Goal: Feedback & Contribution: Leave review/rating

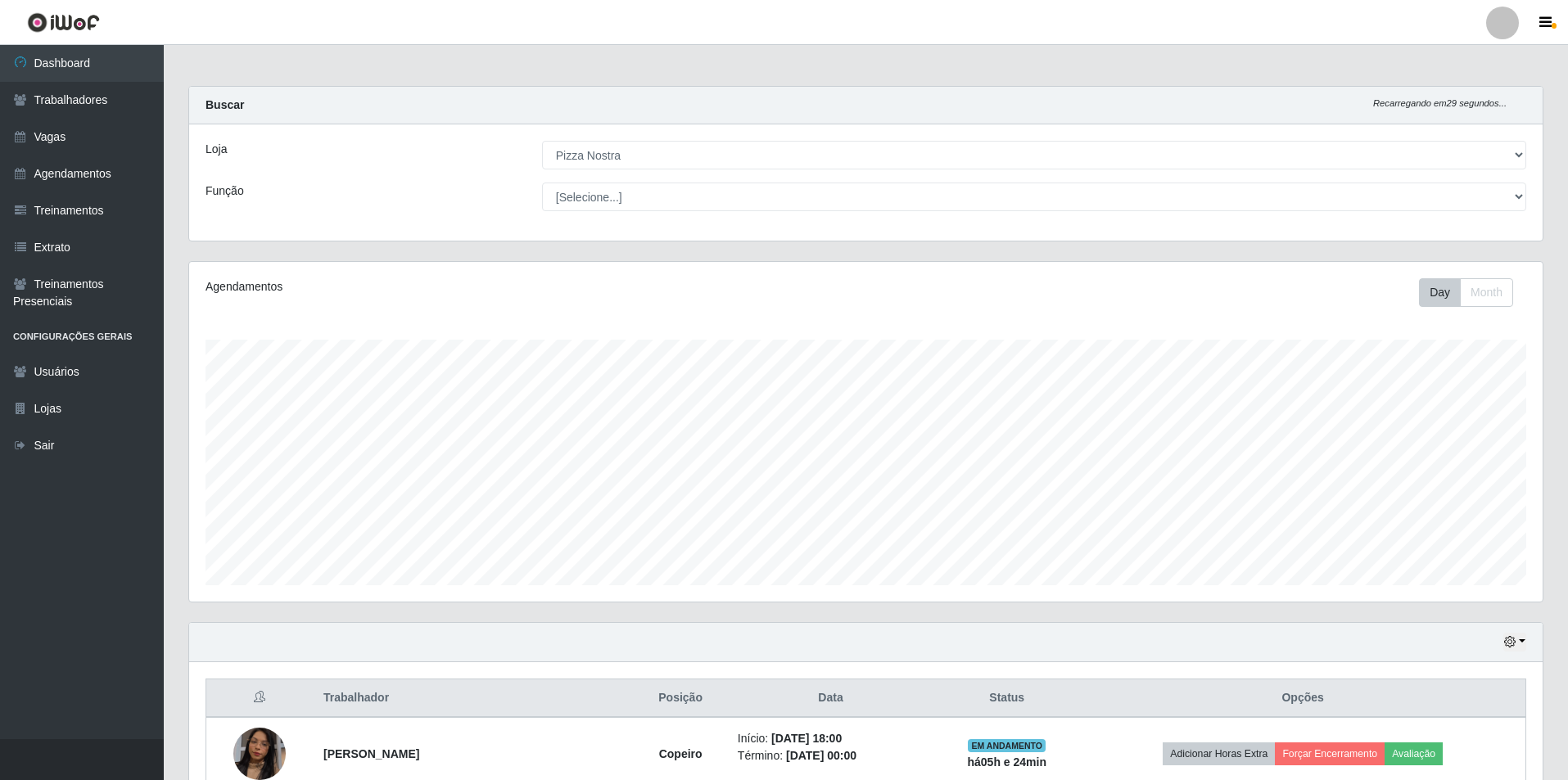
select select "337"
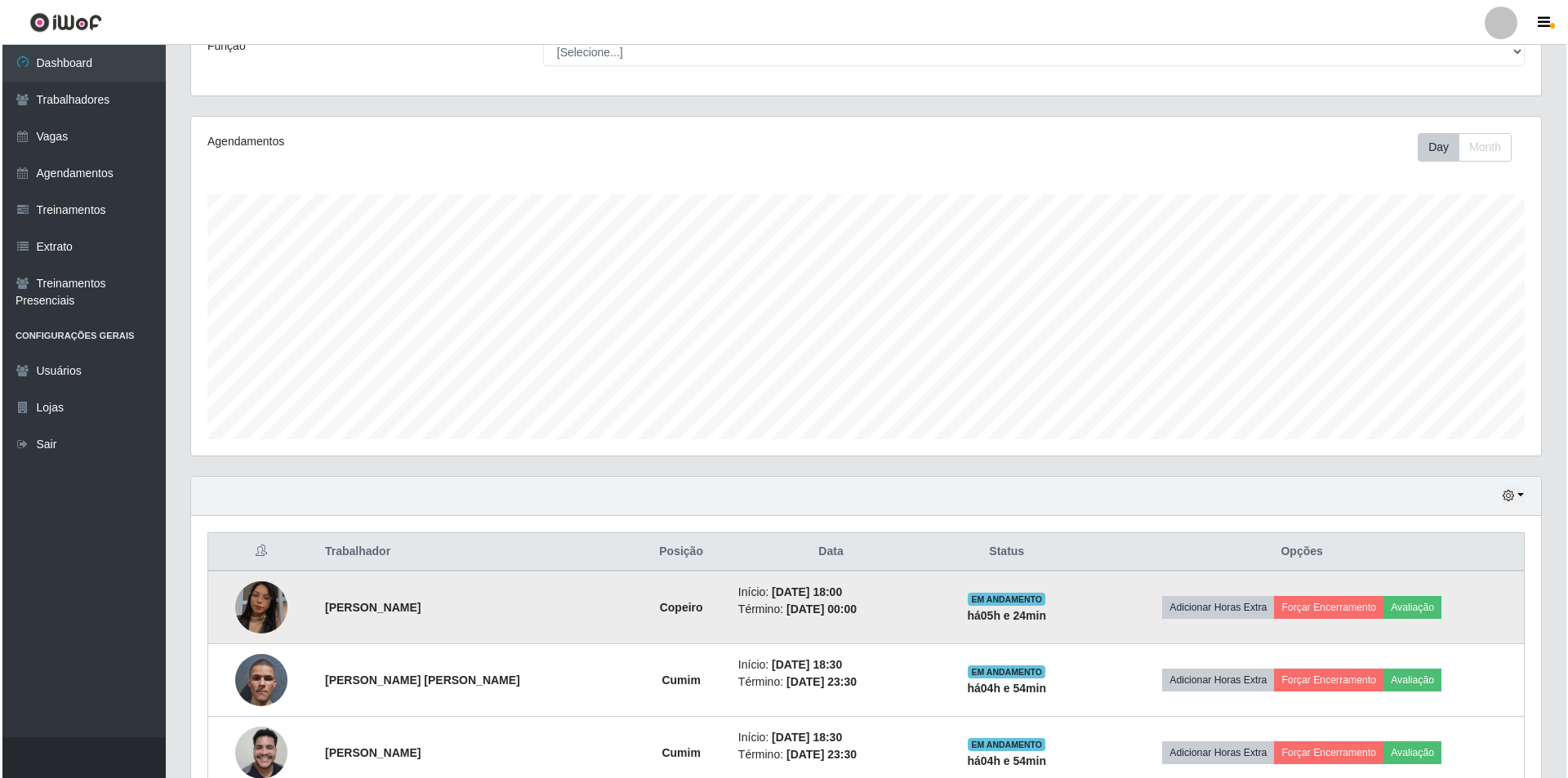
scroll to position [233, 0]
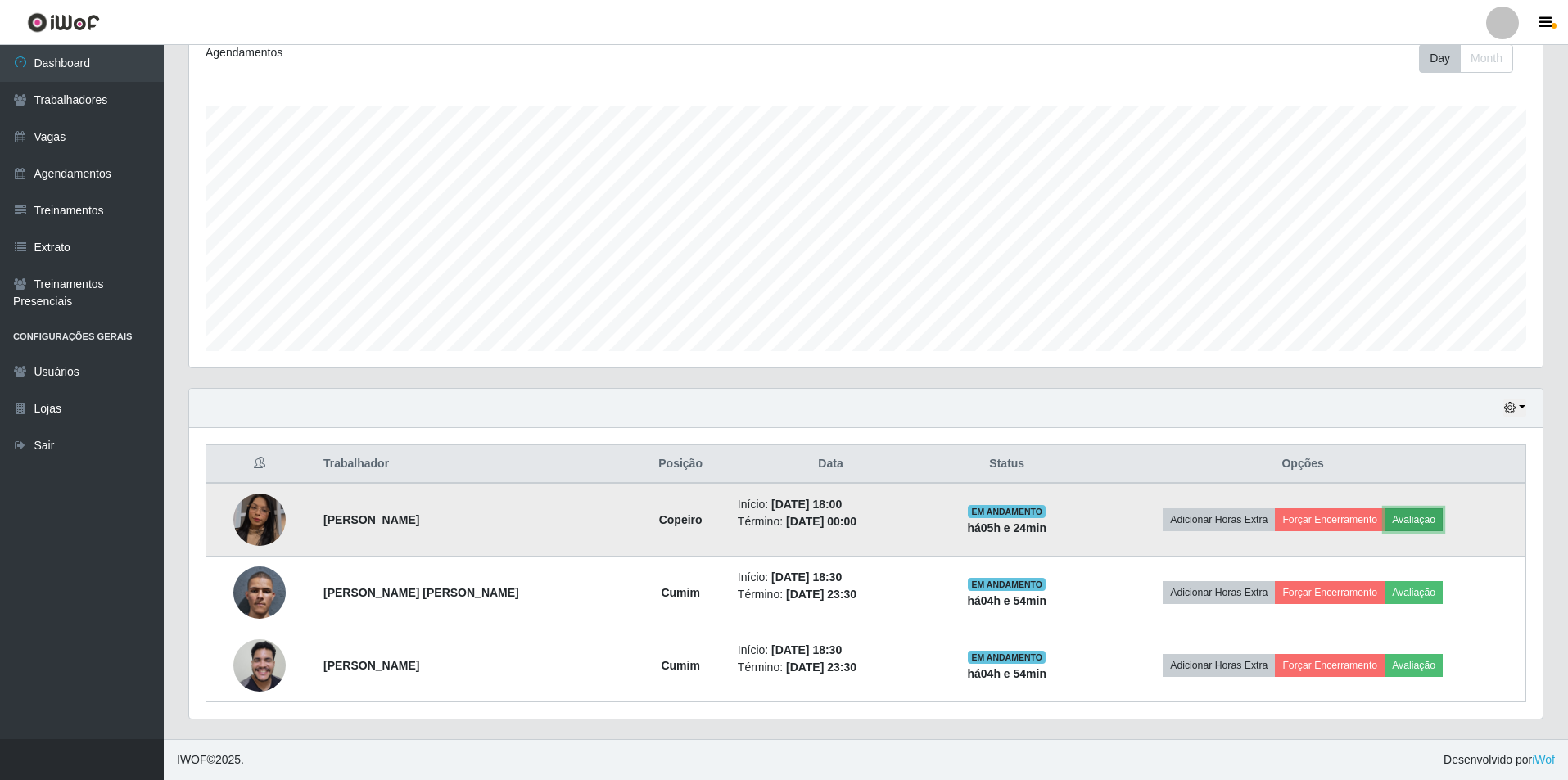
click at [1443, 527] on button "Avaliação" at bounding box center [1414, 520] width 58 height 23
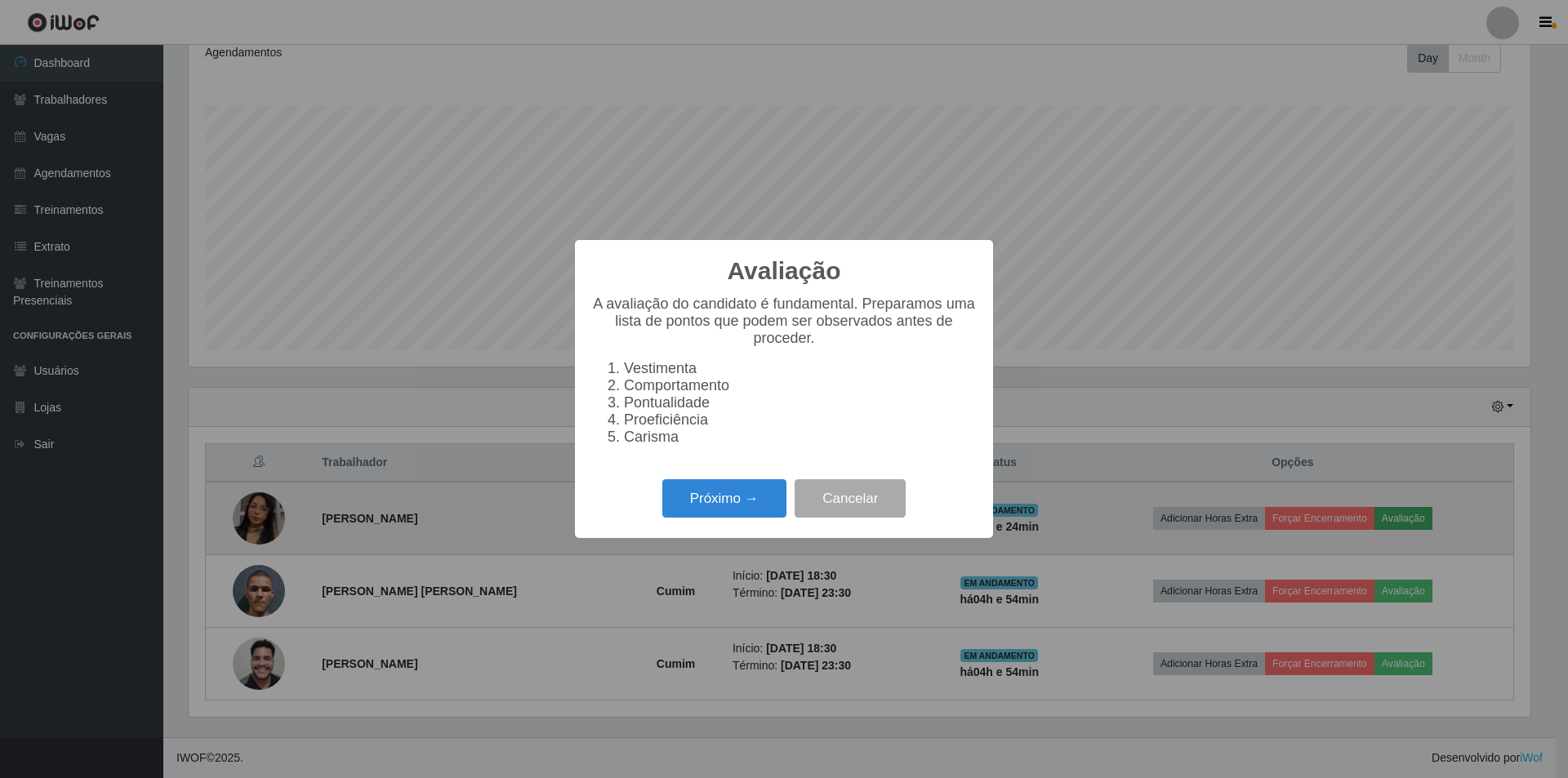
scroll to position [339, 1342]
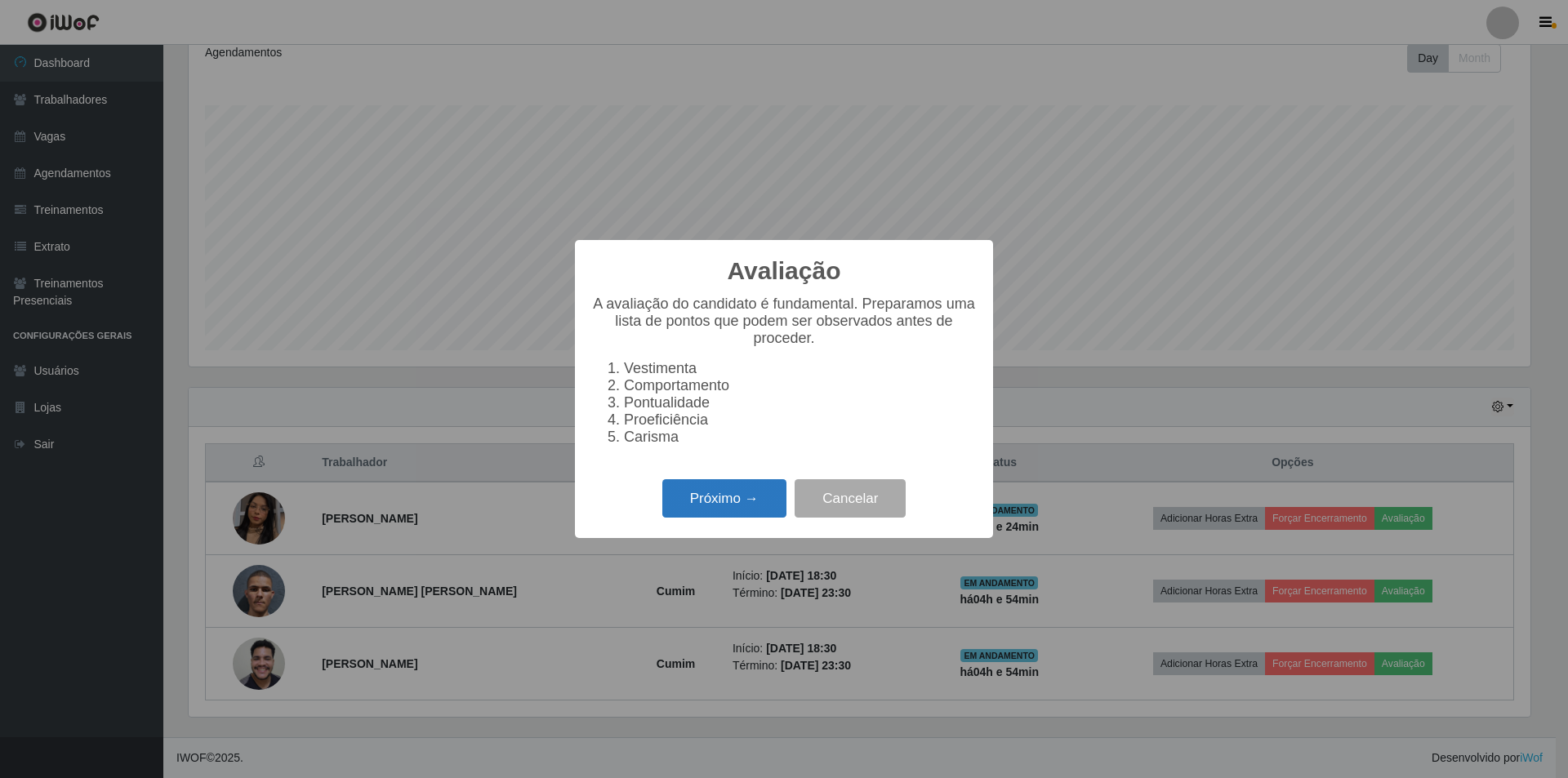
click at [744, 505] on button "Próximo →" at bounding box center [725, 498] width 124 height 38
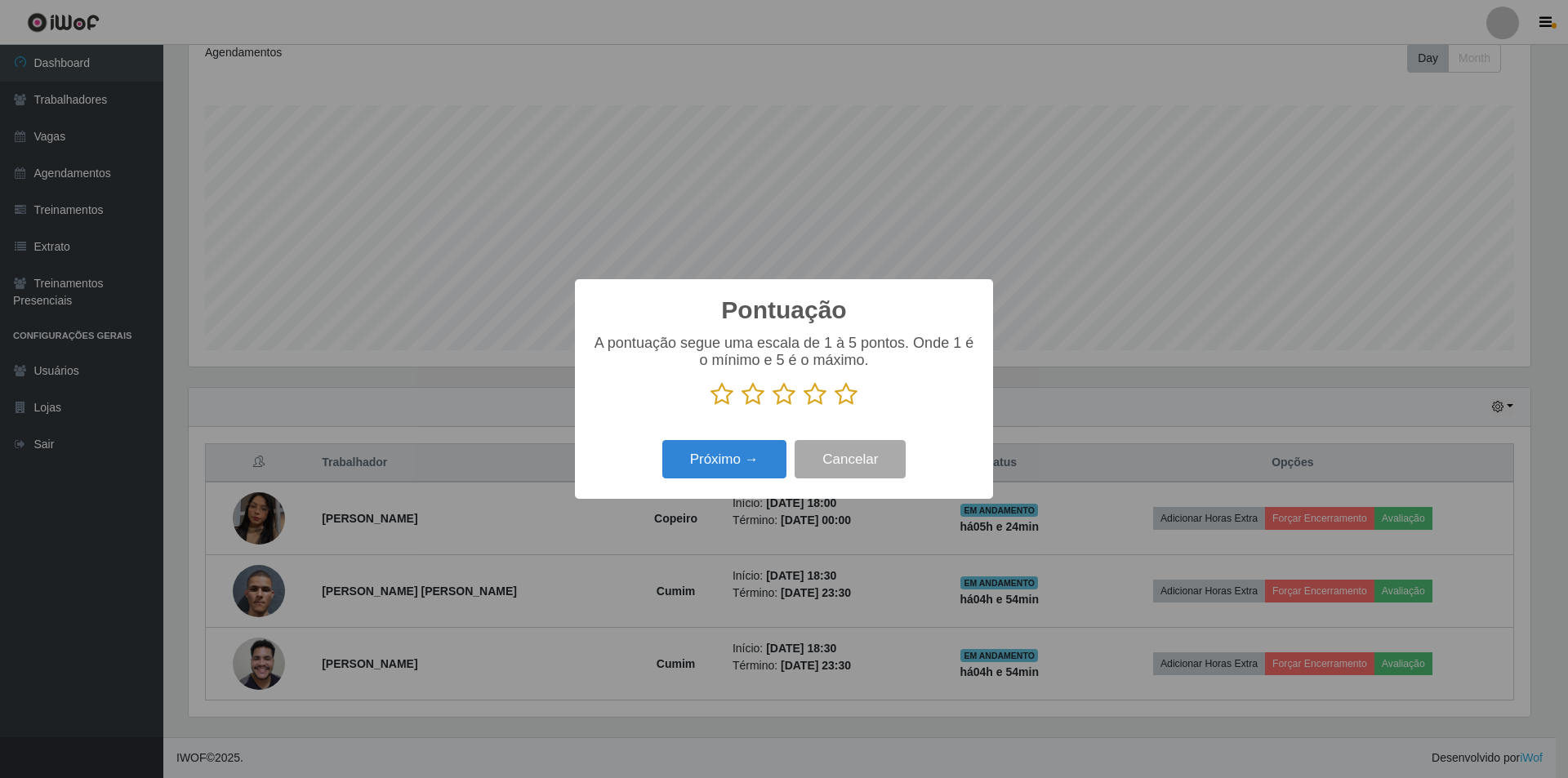
click at [841, 395] on icon at bounding box center [846, 394] width 23 height 24
click at [835, 406] on input "radio" at bounding box center [835, 406] width 0 height 0
click at [771, 462] on button "Próximo →" at bounding box center [725, 460] width 124 height 38
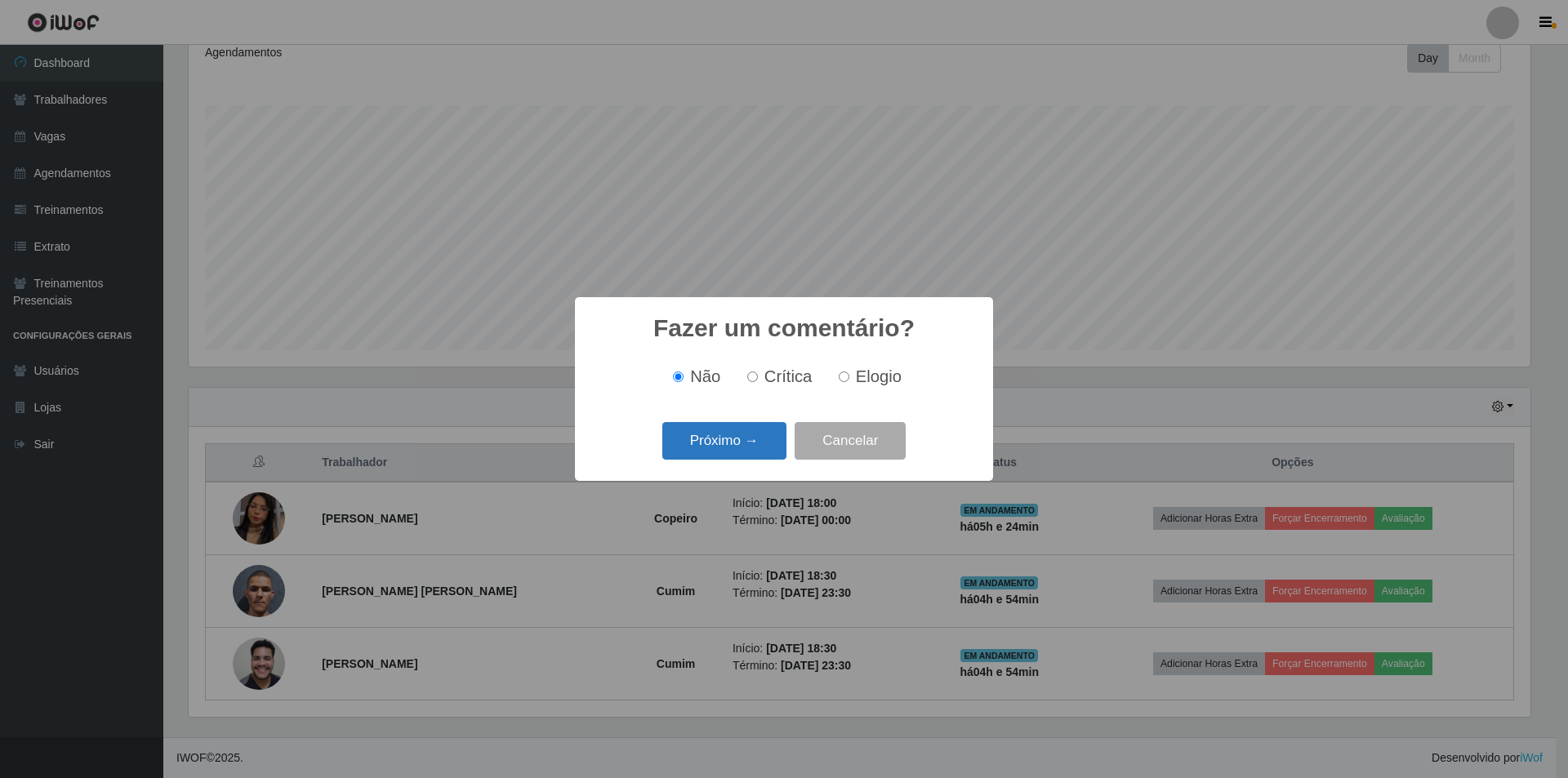
click at [737, 440] on button "Próximo →" at bounding box center [725, 441] width 124 height 38
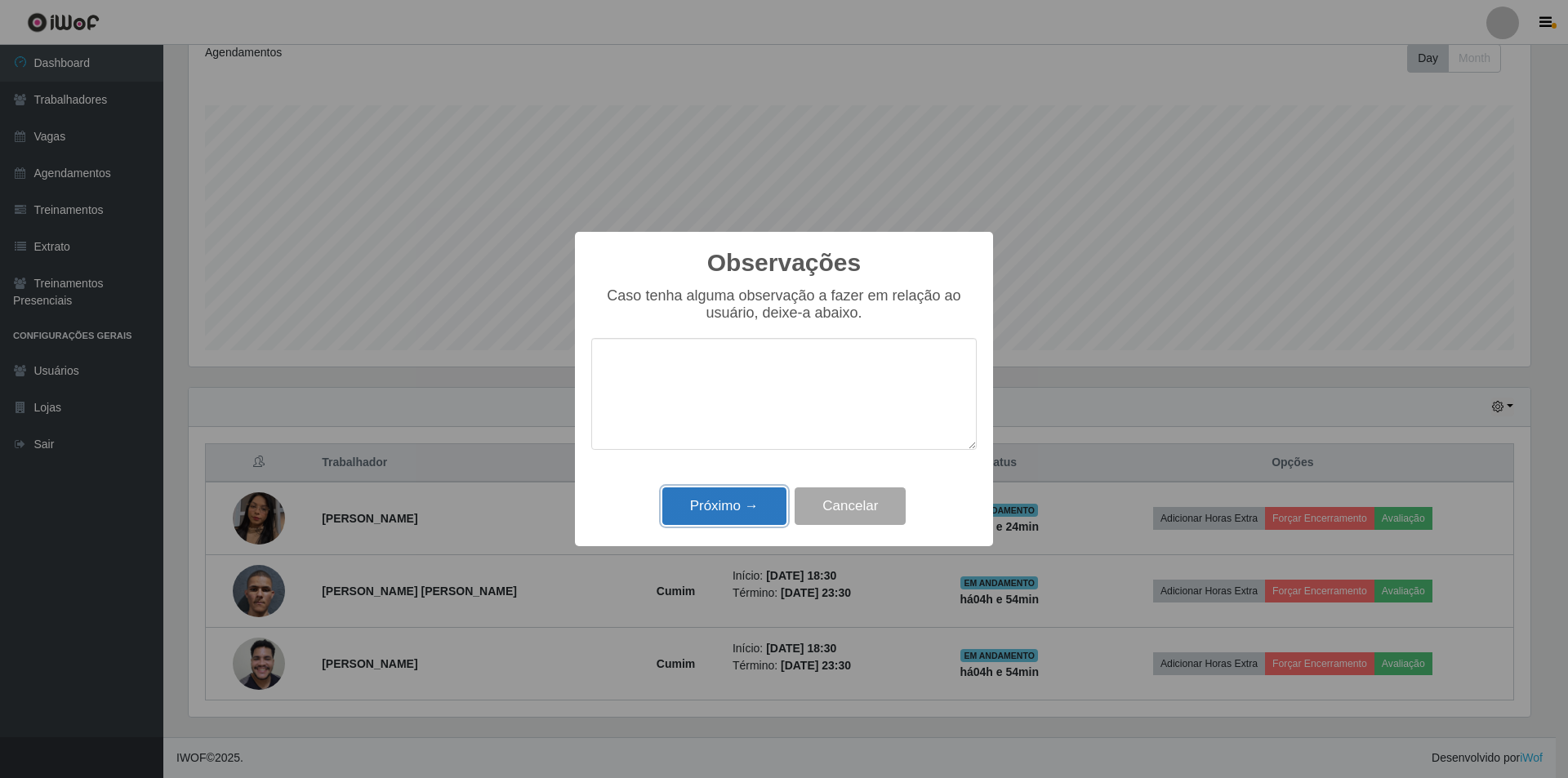
click at [746, 507] on button "Próximo →" at bounding box center [725, 507] width 124 height 38
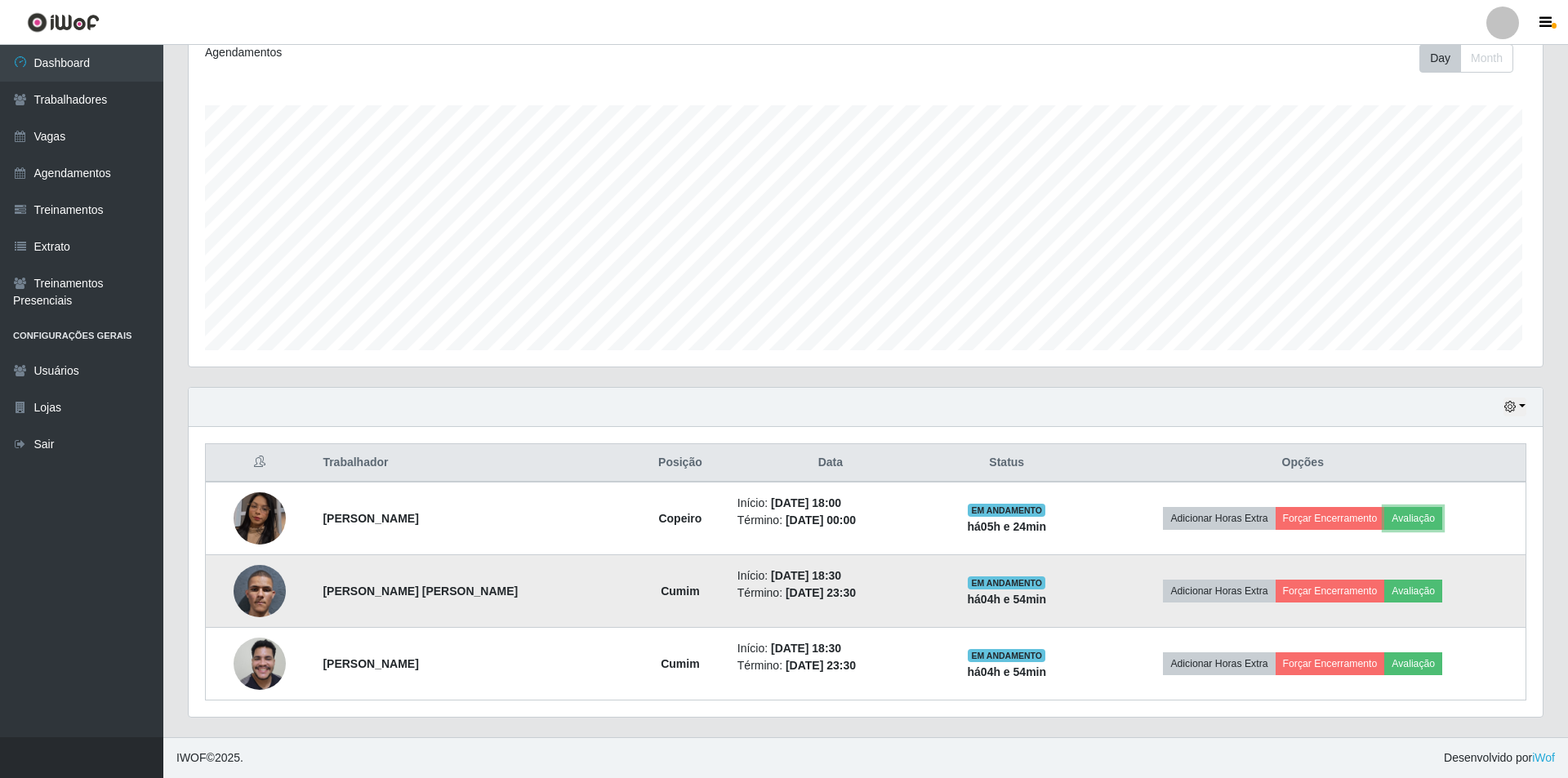
scroll to position [339, 1349]
click at [1439, 593] on button "Avaliação" at bounding box center [1410, 591] width 58 height 23
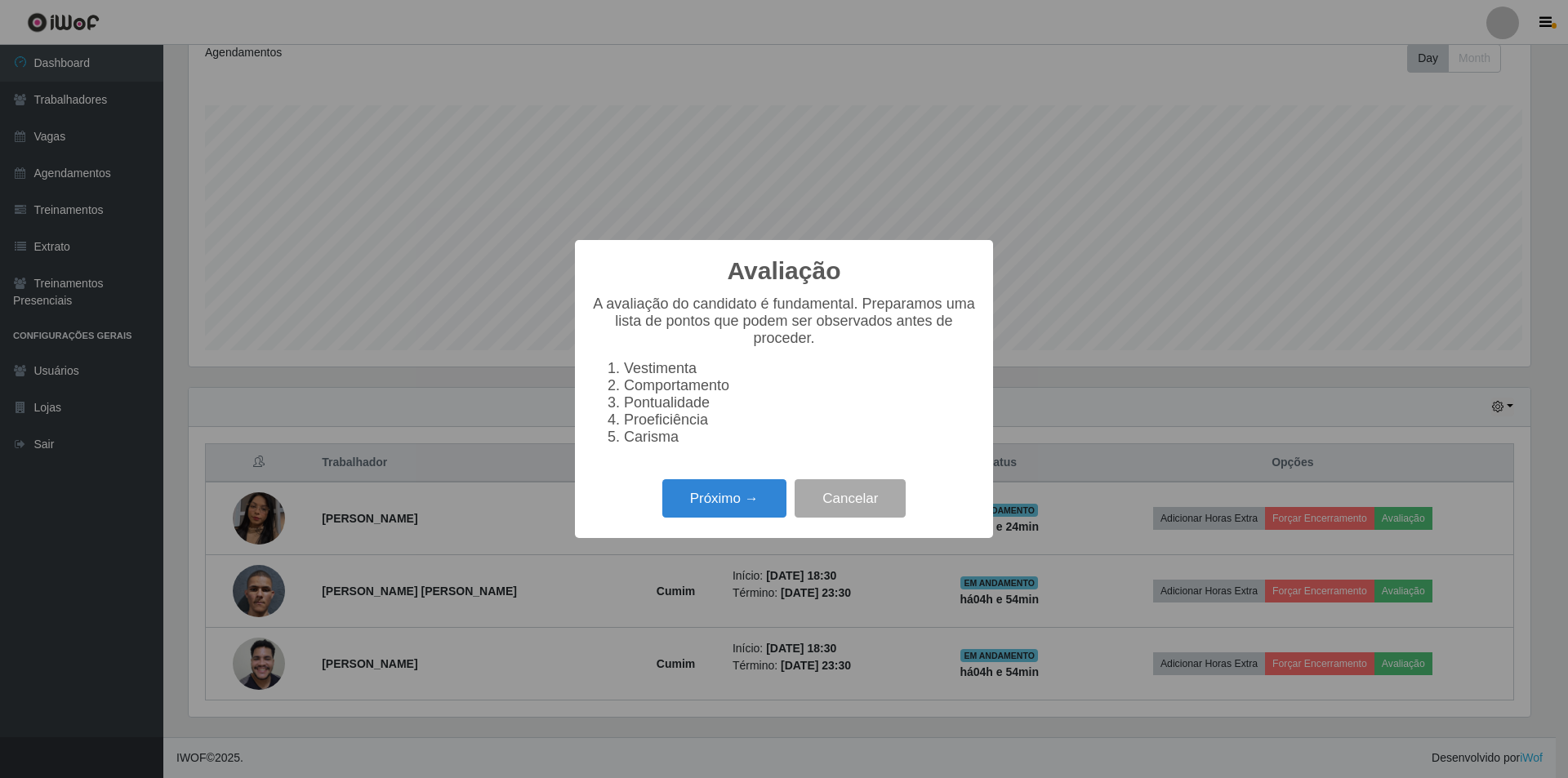
scroll to position [339, 1342]
click at [752, 503] on button "Próximo →" at bounding box center [725, 498] width 124 height 38
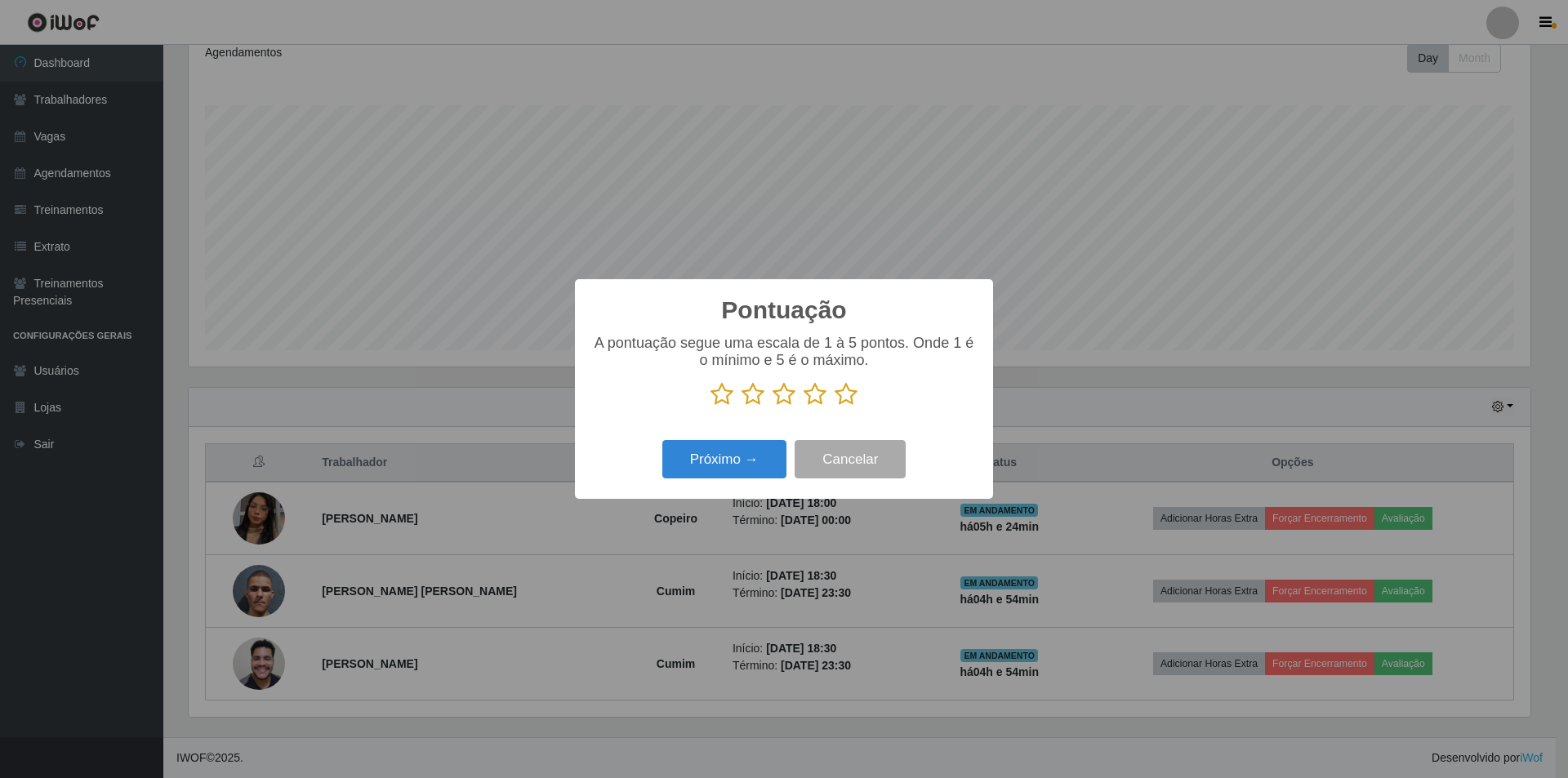
scroll to position [816259, 815133]
click at [857, 391] on p at bounding box center [783, 394] width 385 height 24
click at [845, 392] on icon at bounding box center [846, 394] width 23 height 24
click at [835, 406] on input "radio" at bounding box center [835, 406] width 0 height 0
click at [761, 458] on button "Próximo →" at bounding box center [725, 460] width 124 height 38
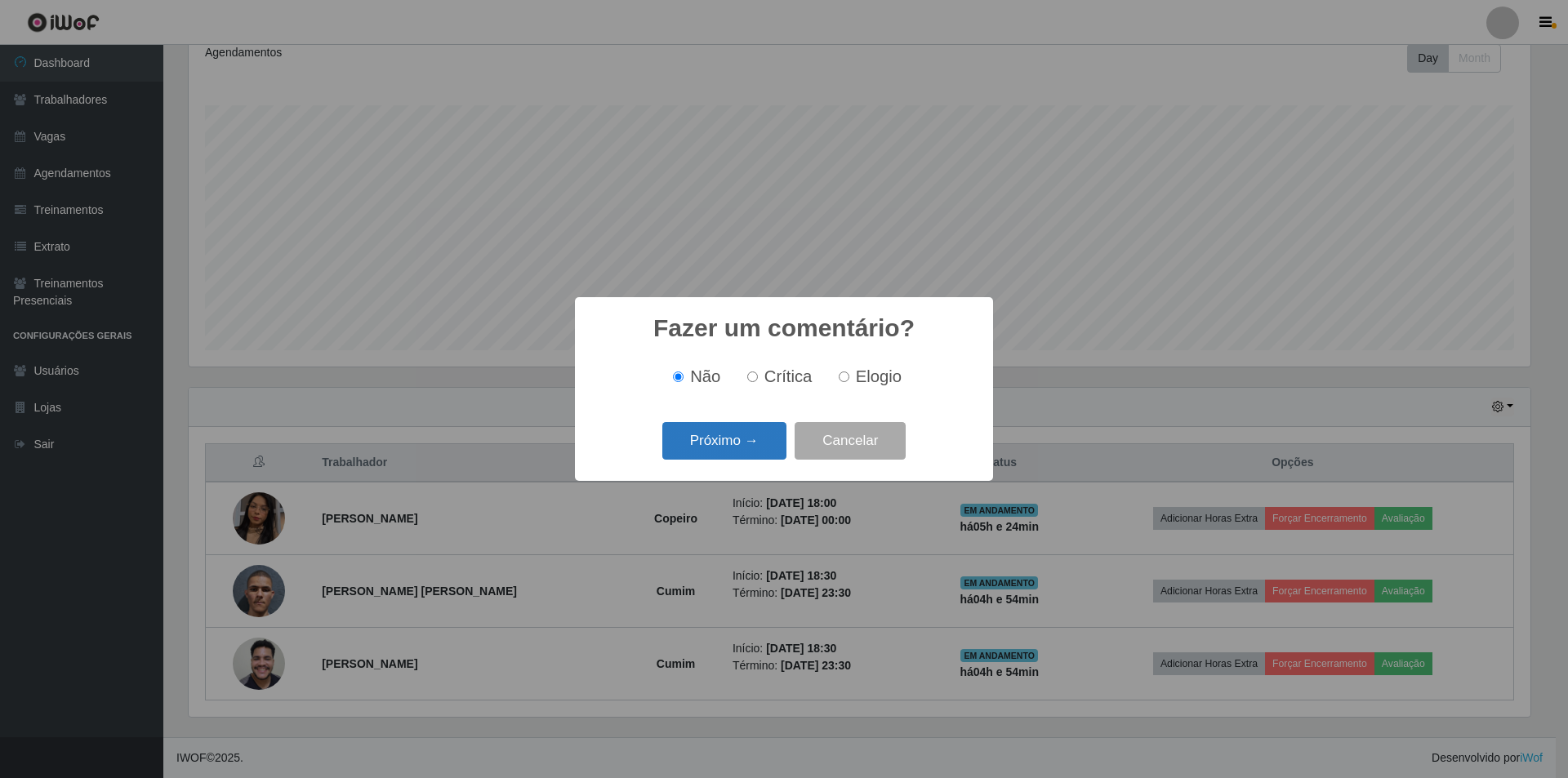
click at [750, 449] on button "Próximo →" at bounding box center [725, 441] width 124 height 38
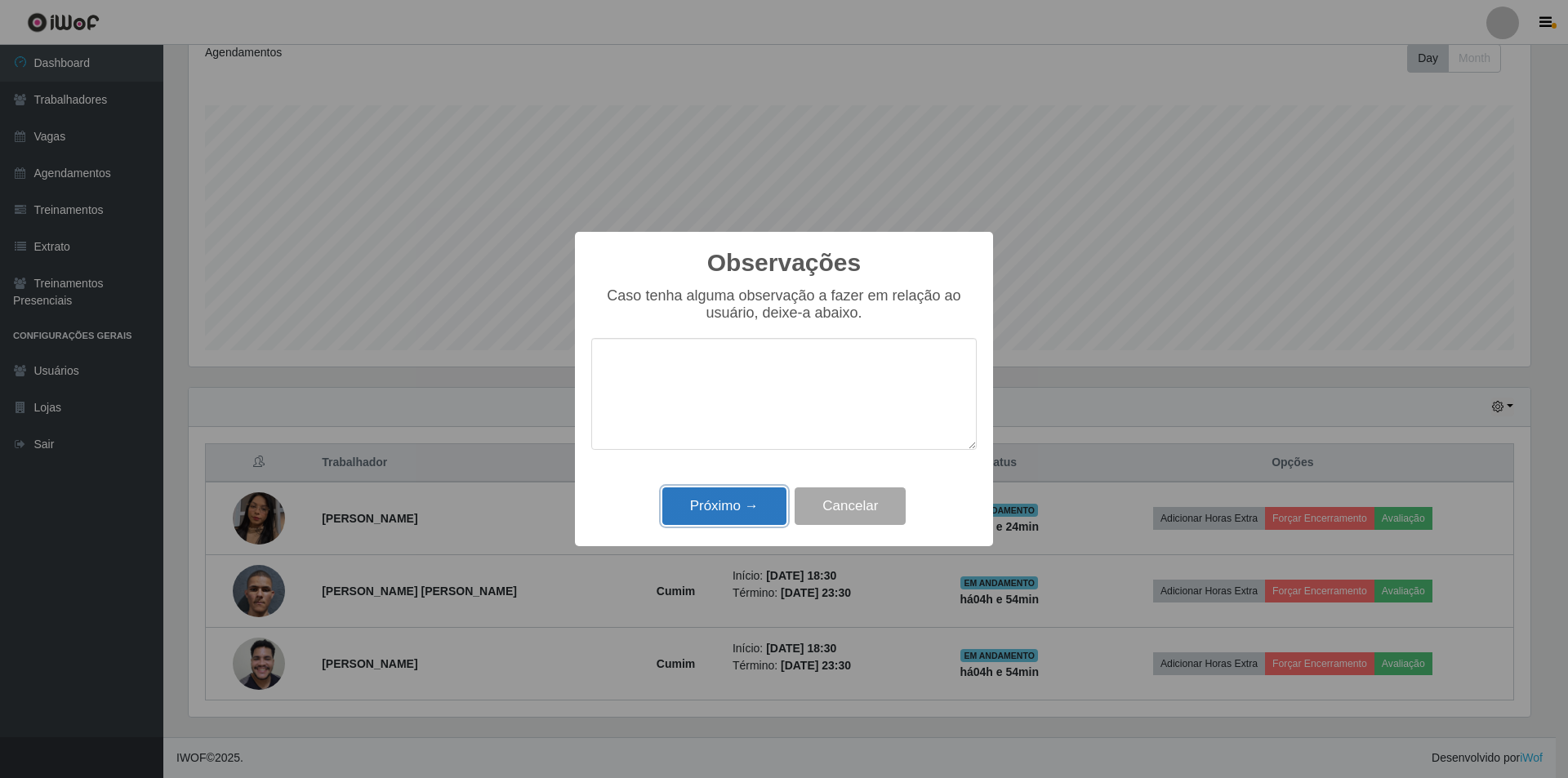
click at [751, 501] on button "Próximo →" at bounding box center [725, 507] width 124 height 38
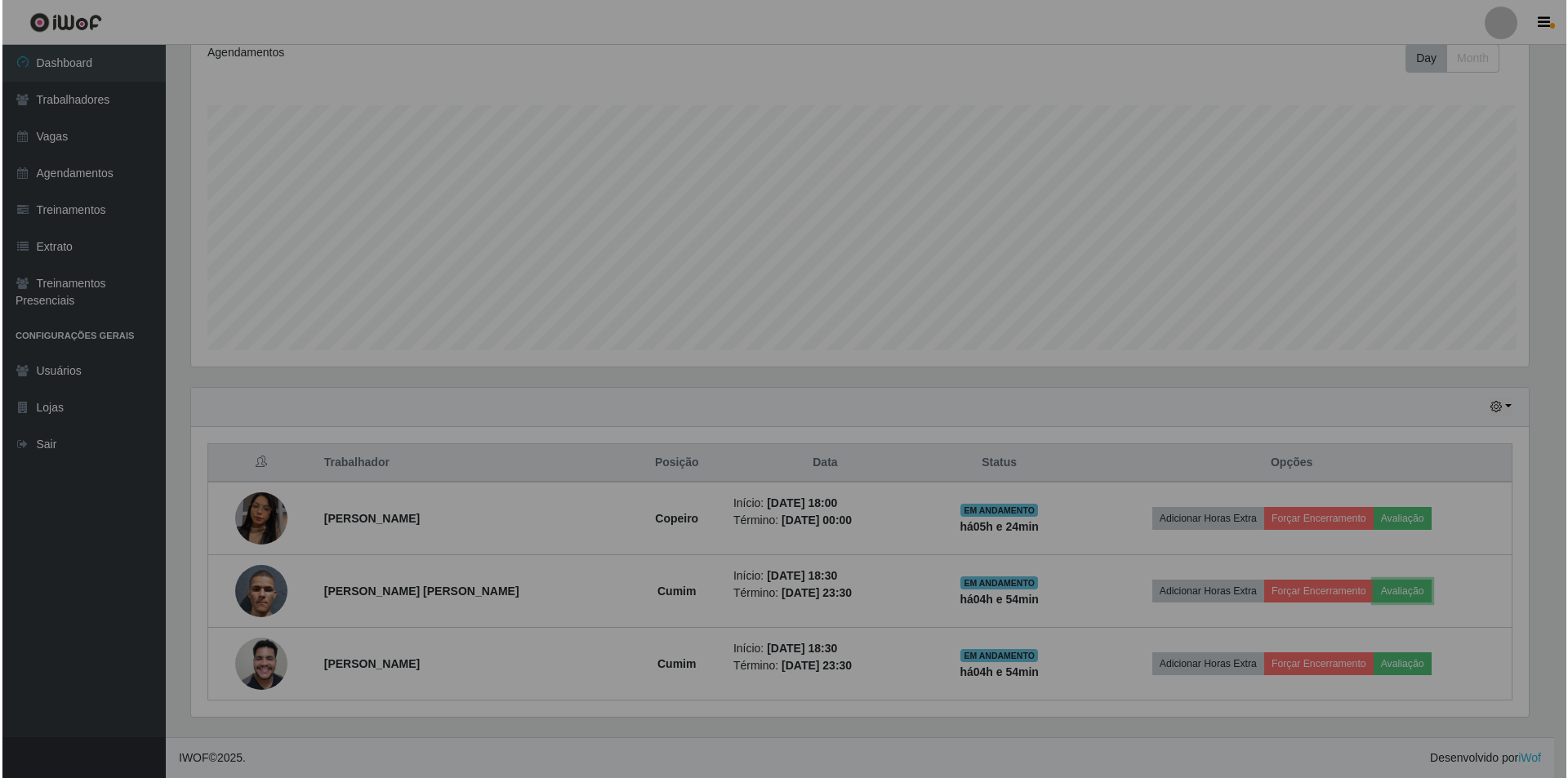
scroll to position [339, 1349]
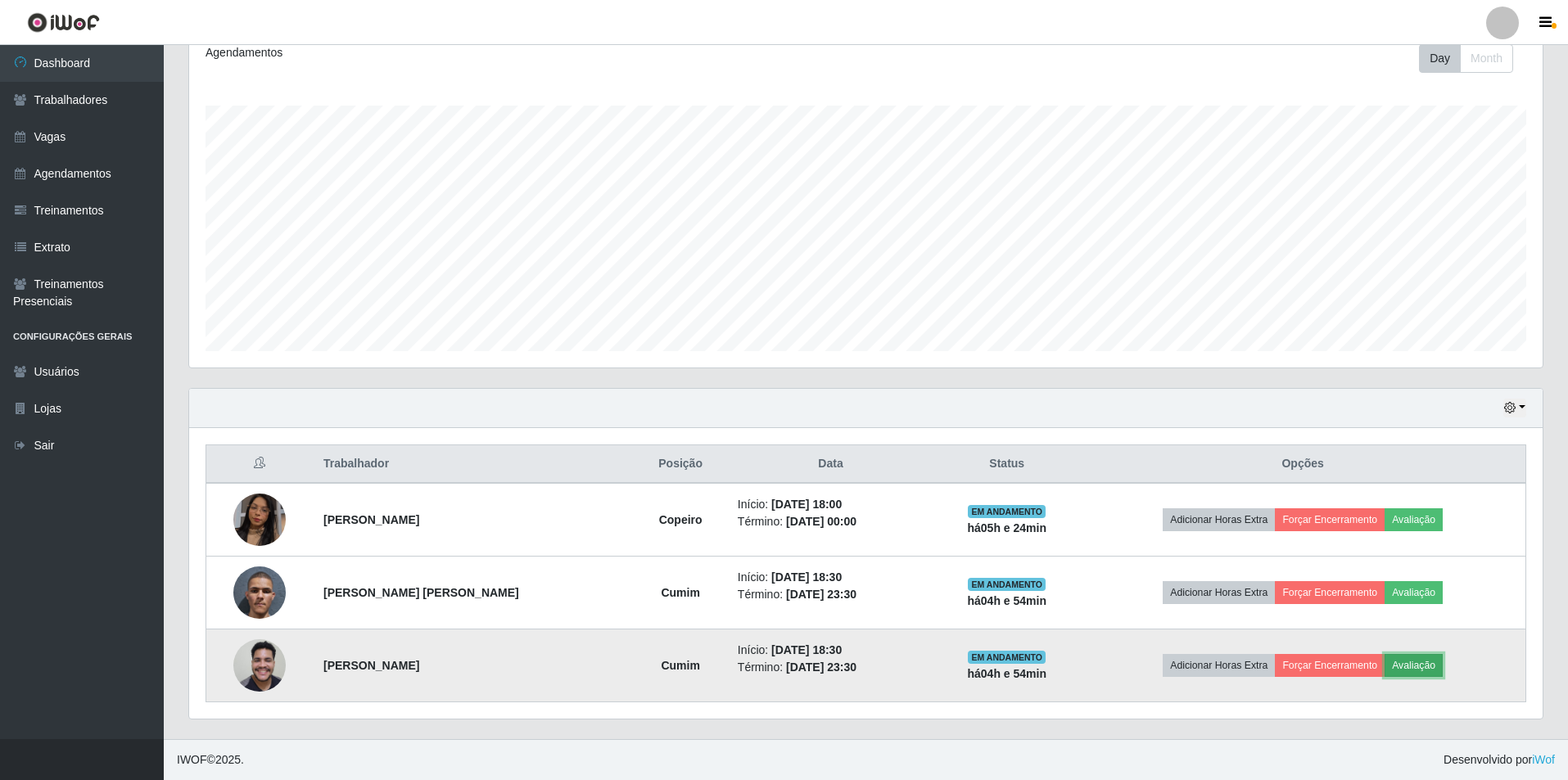
click at [1443, 665] on button "Avaliação" at bounding box center [1414, 665] width 58 height 23
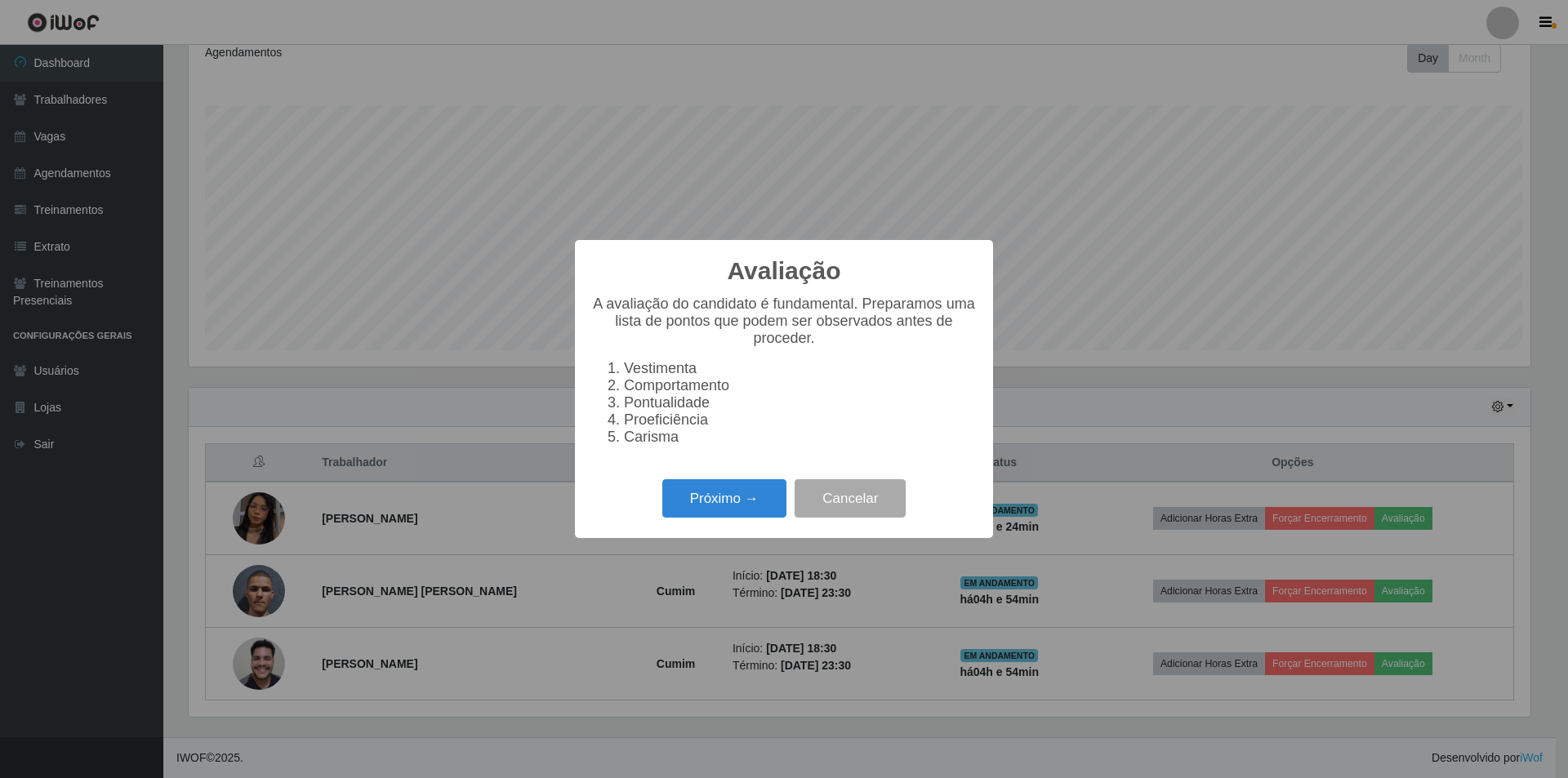
scroll to position [339, 1342]
click at [748, 504] on button "Próximo →" at bounding box center [725, 498] width 124 height 38
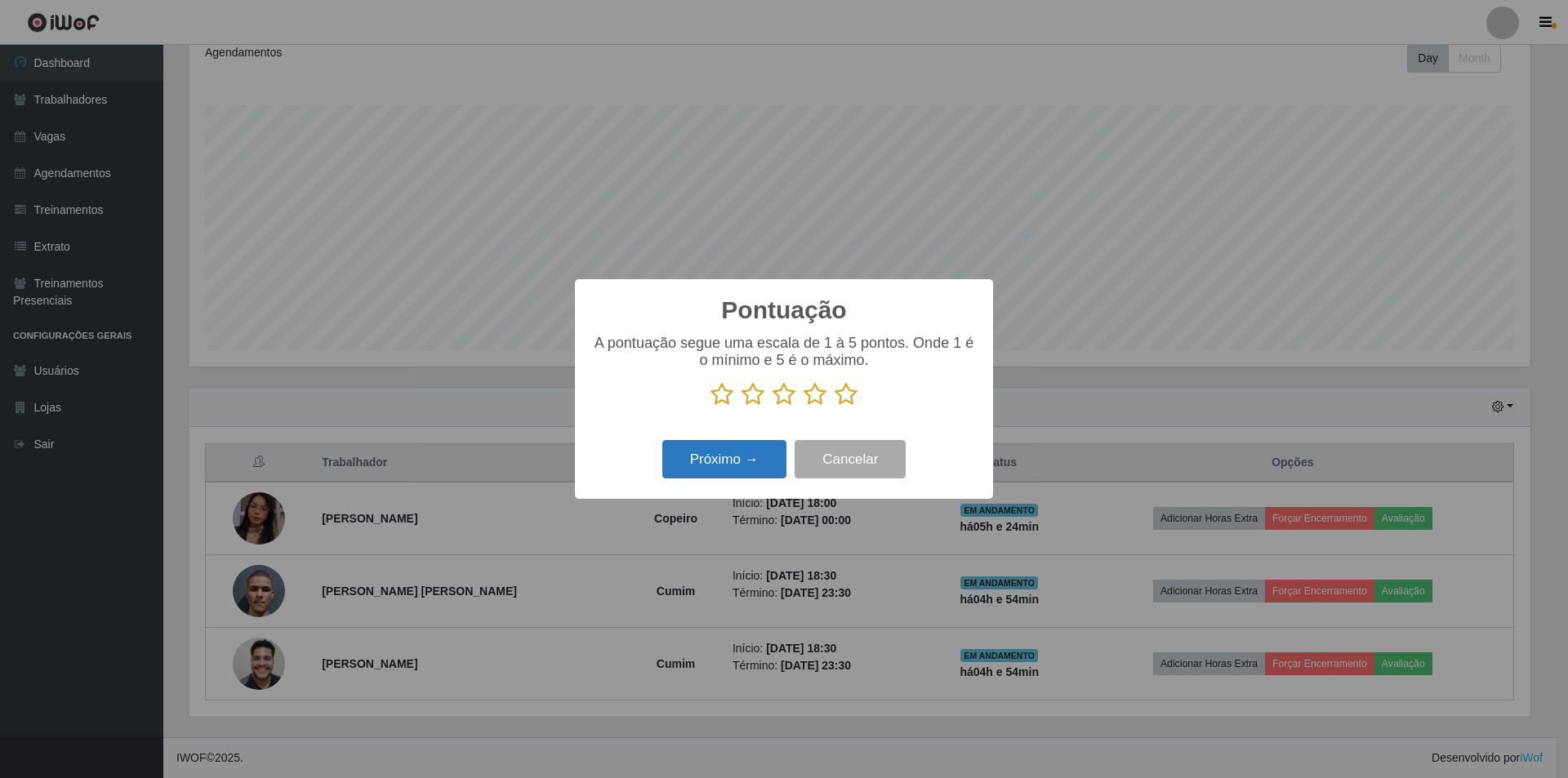
scroll to position [816259, 815133]
click at [854, 394] on icon at bounding box center [846, 394] width 23 height 24
click at [835, 406] on input "radio" at bounding box center [835, 406] width 0 height 0
click at [760, 458] on button "Próximo →" at bounding box center [725, 460] width 124 height 38
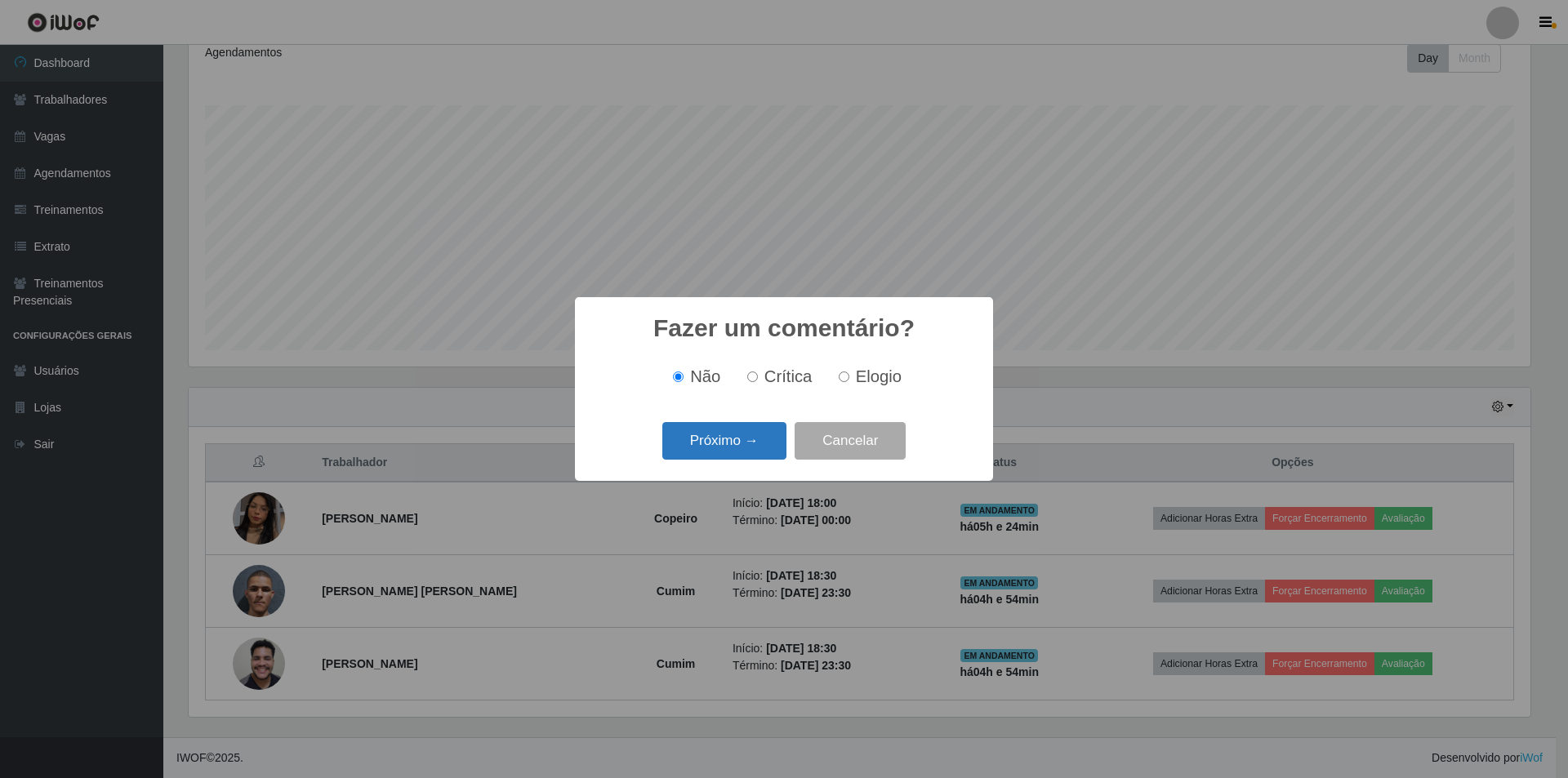
click at [755, 446] on button "Próximo →" at bounding box center [725, 441] width 124 height 38
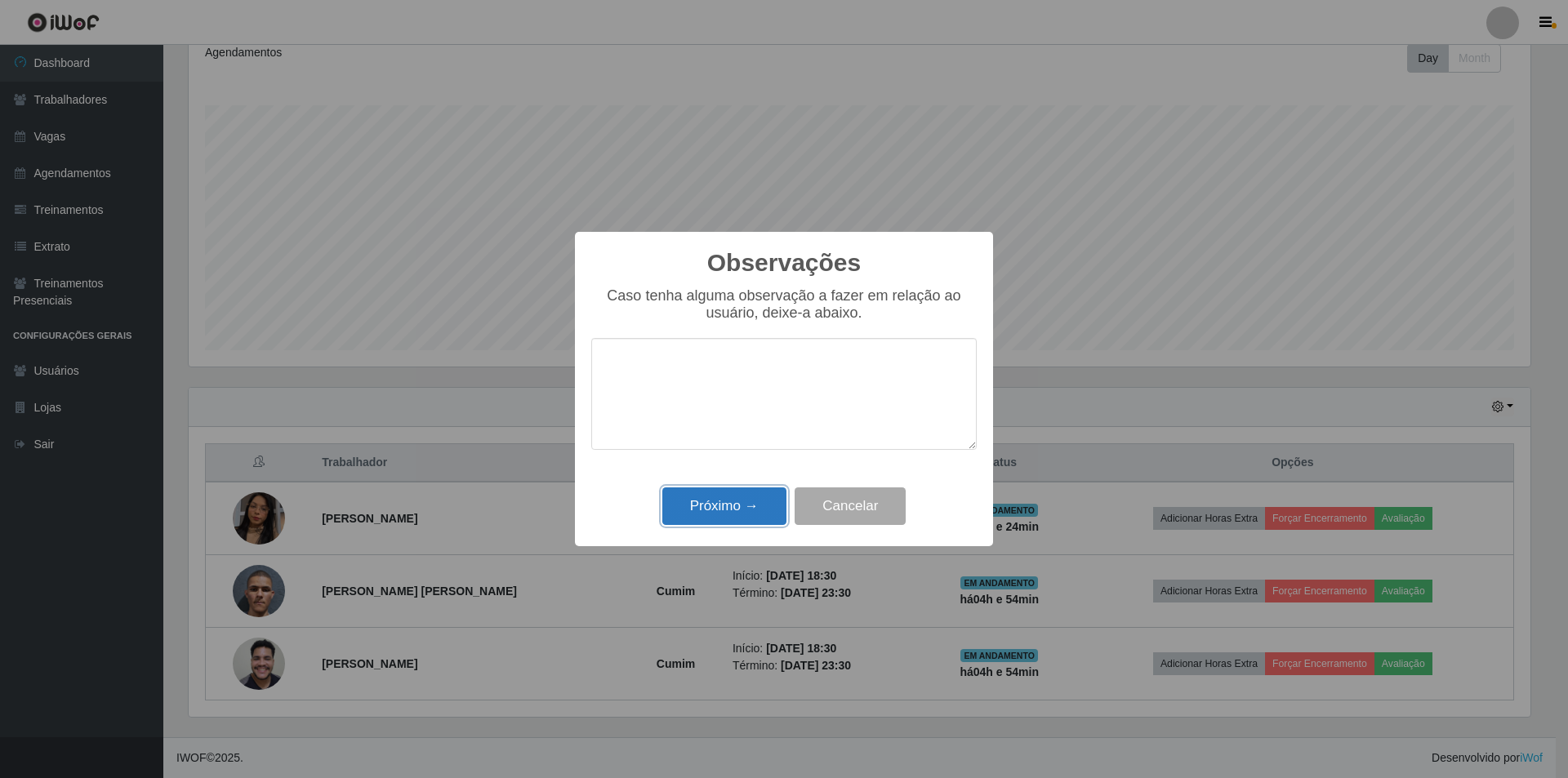
click at [738, 510] on button "Próximo →" at bounding box center [725, 507] width 124 height 38
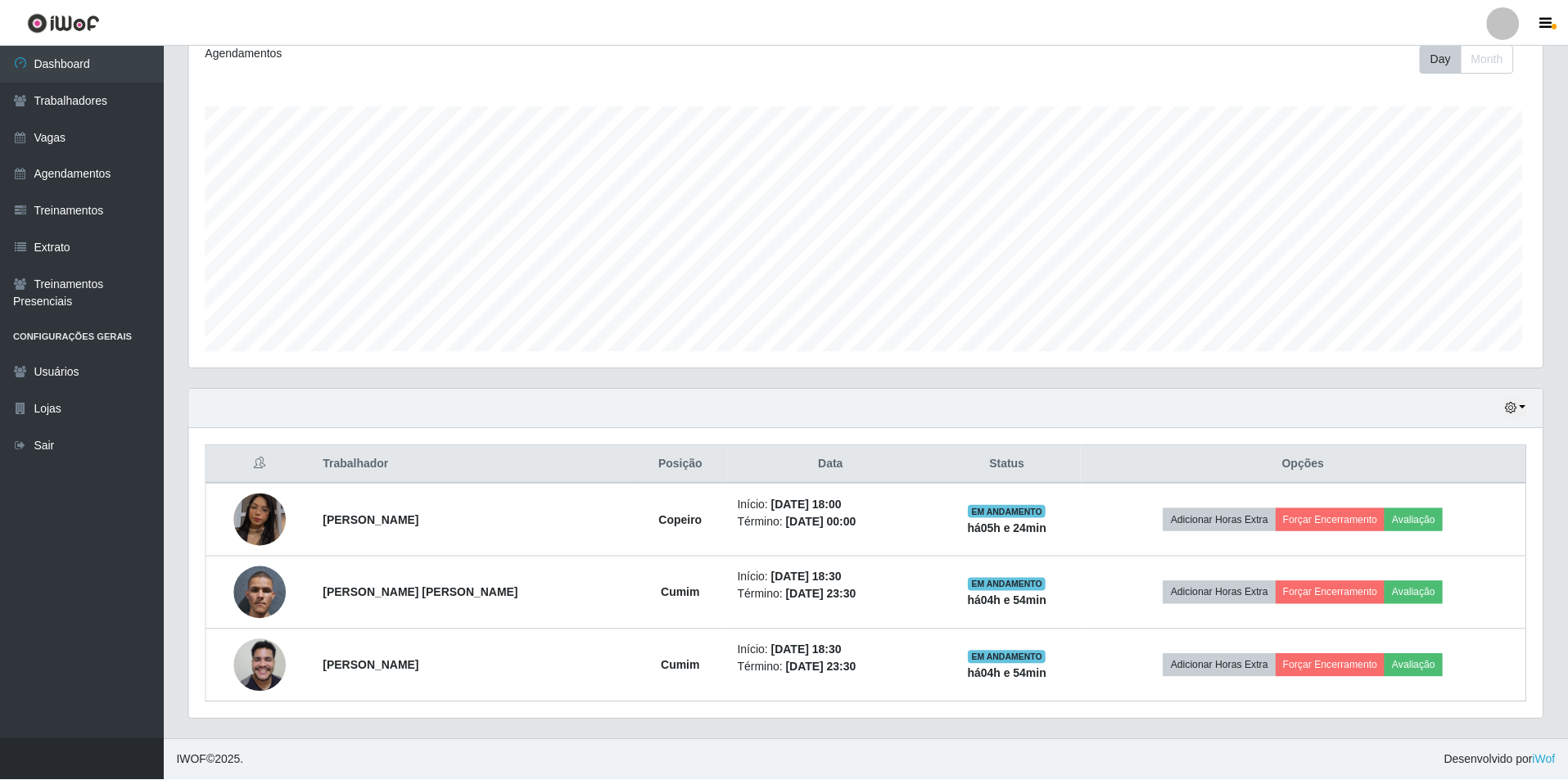
scroll to position [340, 1353]
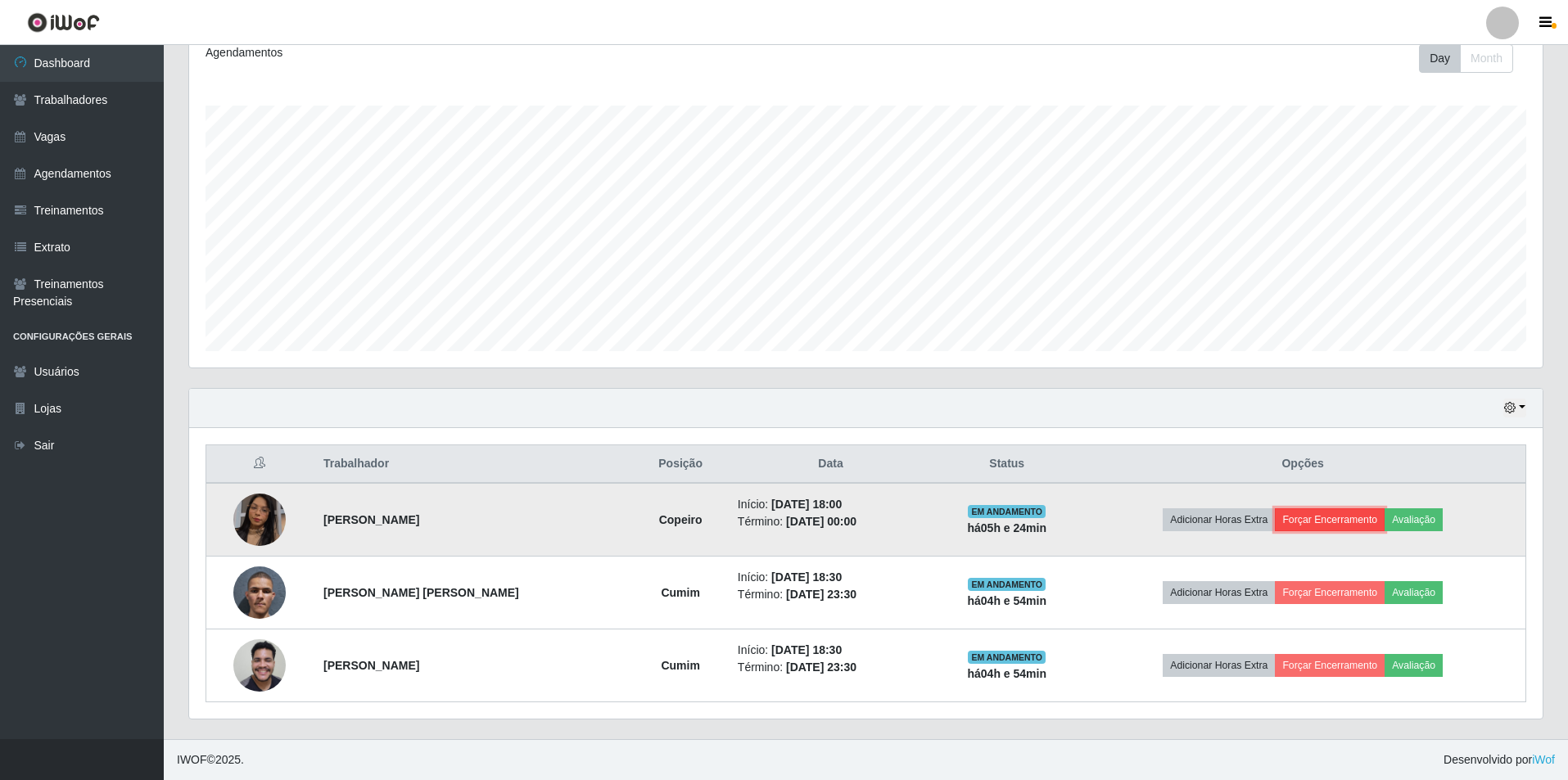
click at [1352, 518] on button "Forçar Encerramento" at bounding box center [1329, 520] width 110 height 23
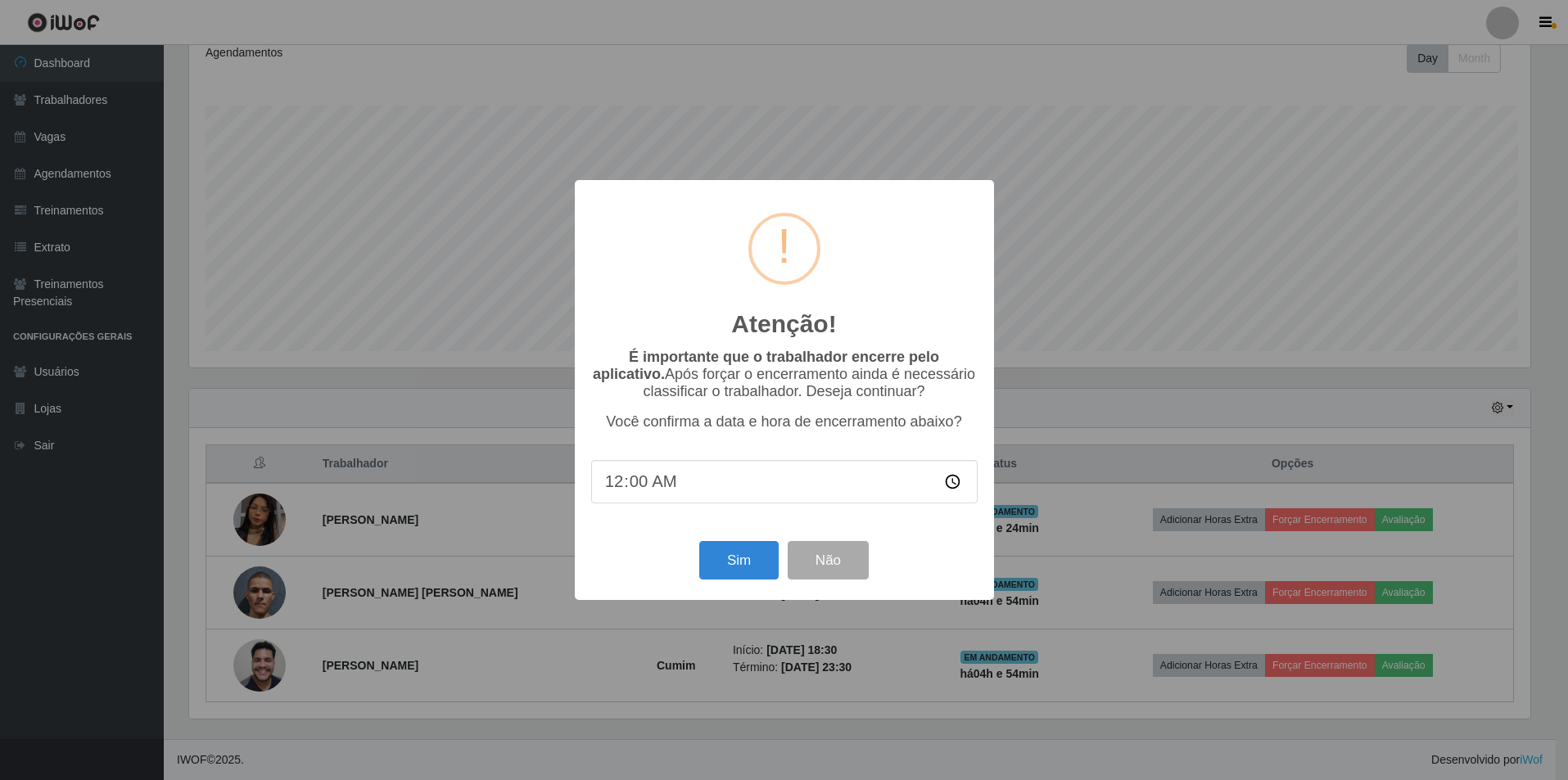
scroll to position [340, 1345]
click at [731, 561] on button "Sim" at bounding box center [741, 560] width 80 height 39
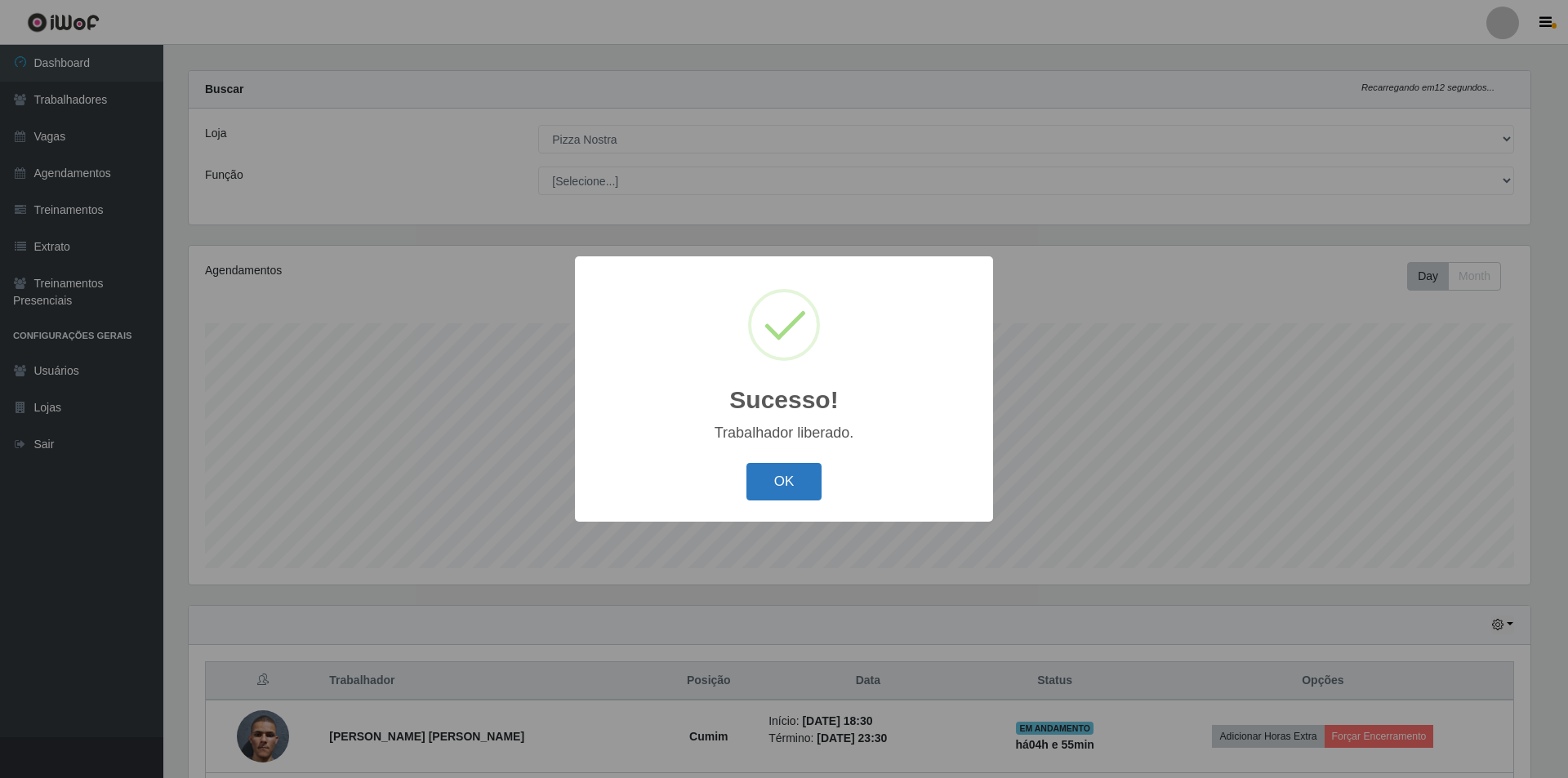
click at [815, 497] on button "OK" at bounding box center [784, 483] width 76 height 38
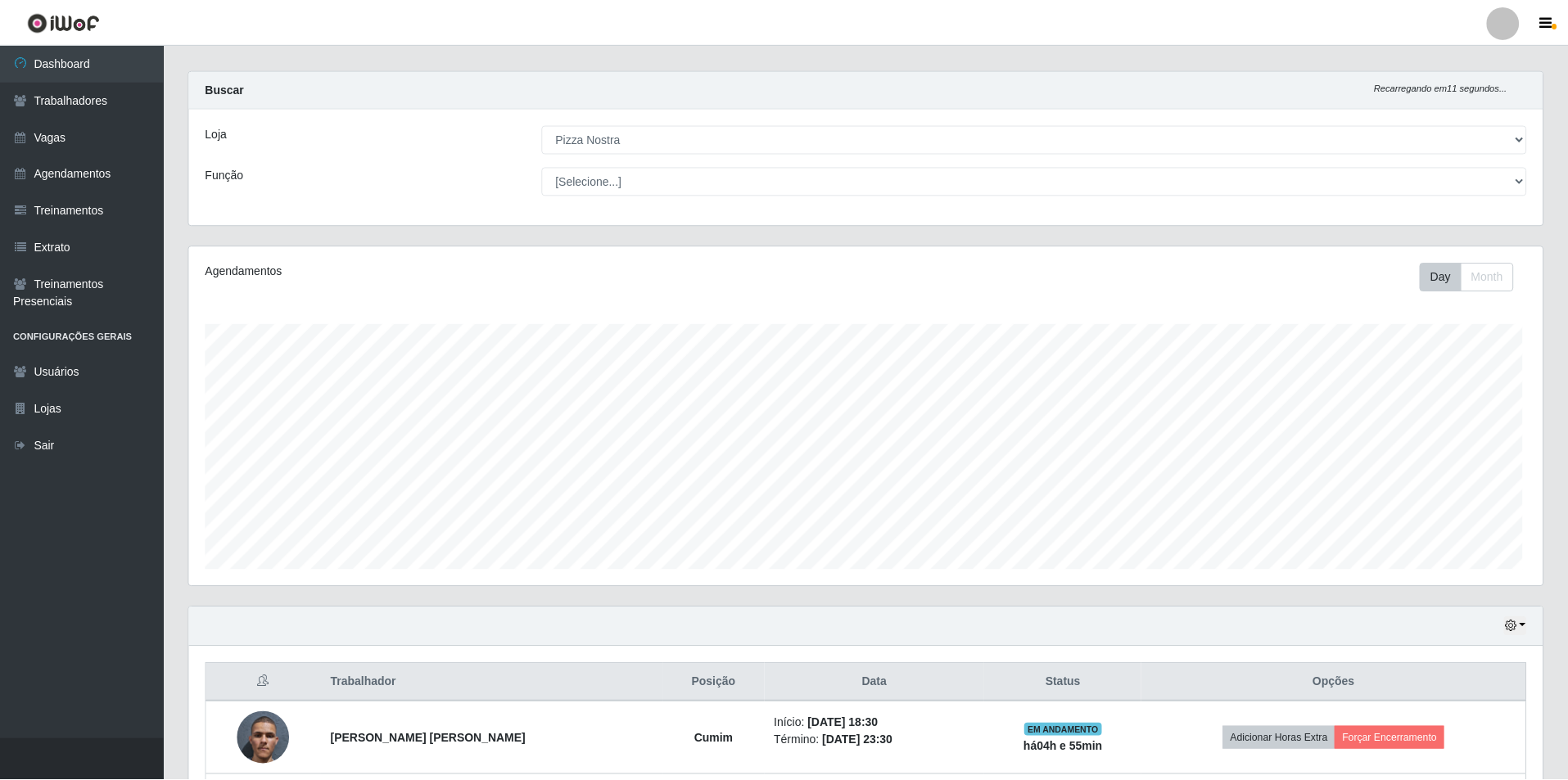
scroll to position [0, 0]
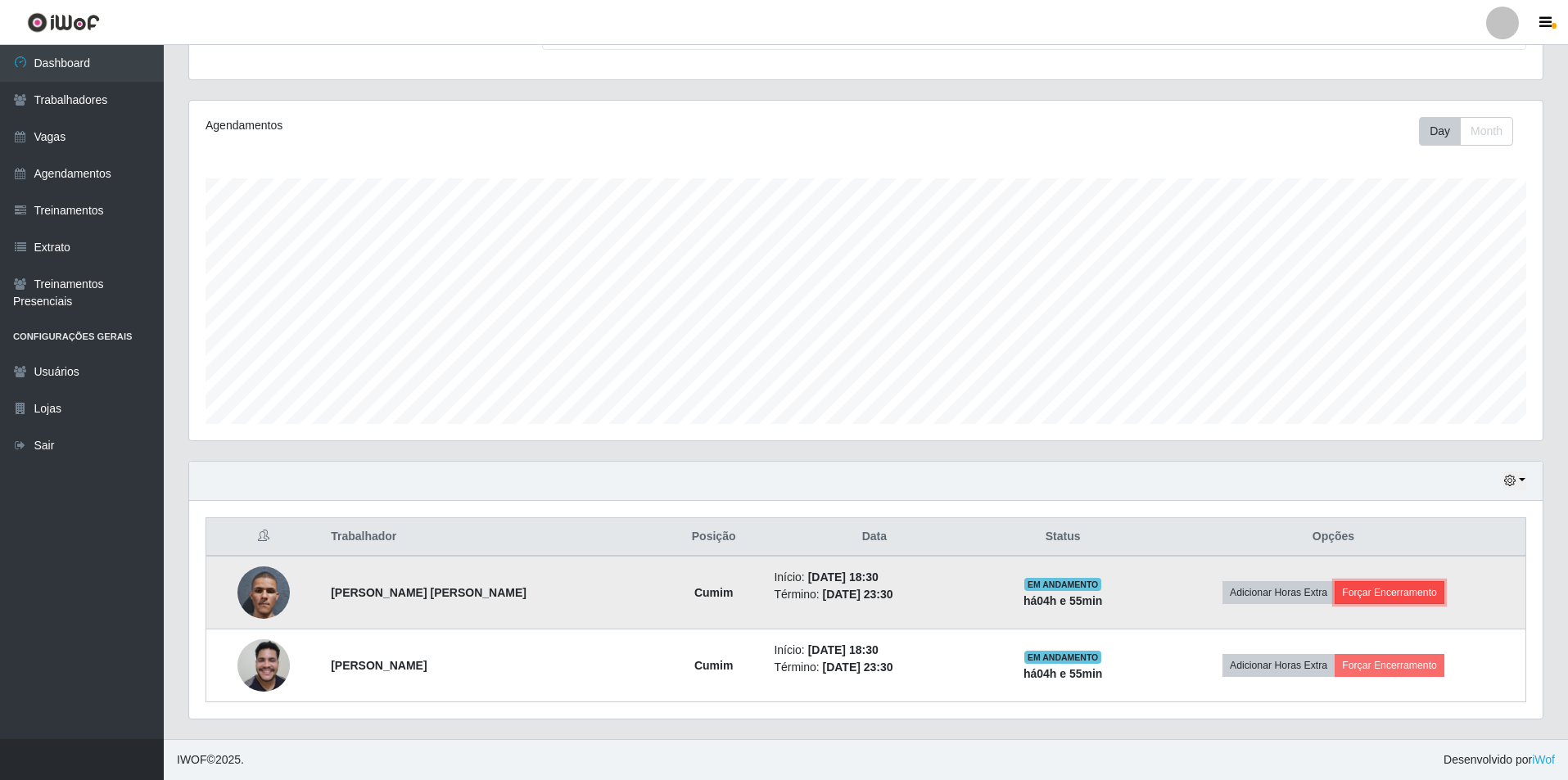
click at [1411, 592] on button "Forçar Encerramento" at bounding box center [1389, 592] width 110 height 23
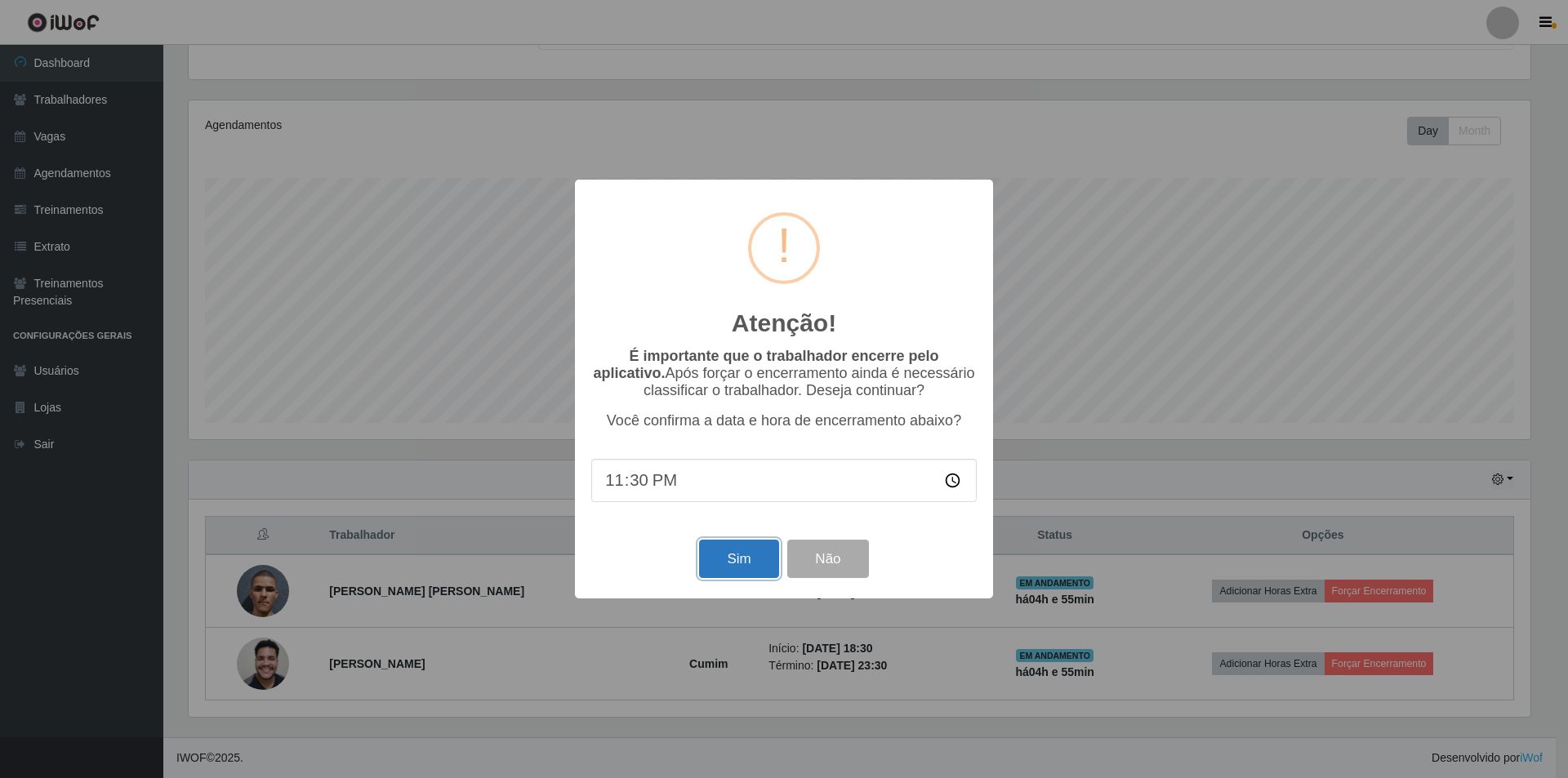
click at [741, 562] on button "Sim" at bounding box center [739, 559] width 80 height 38
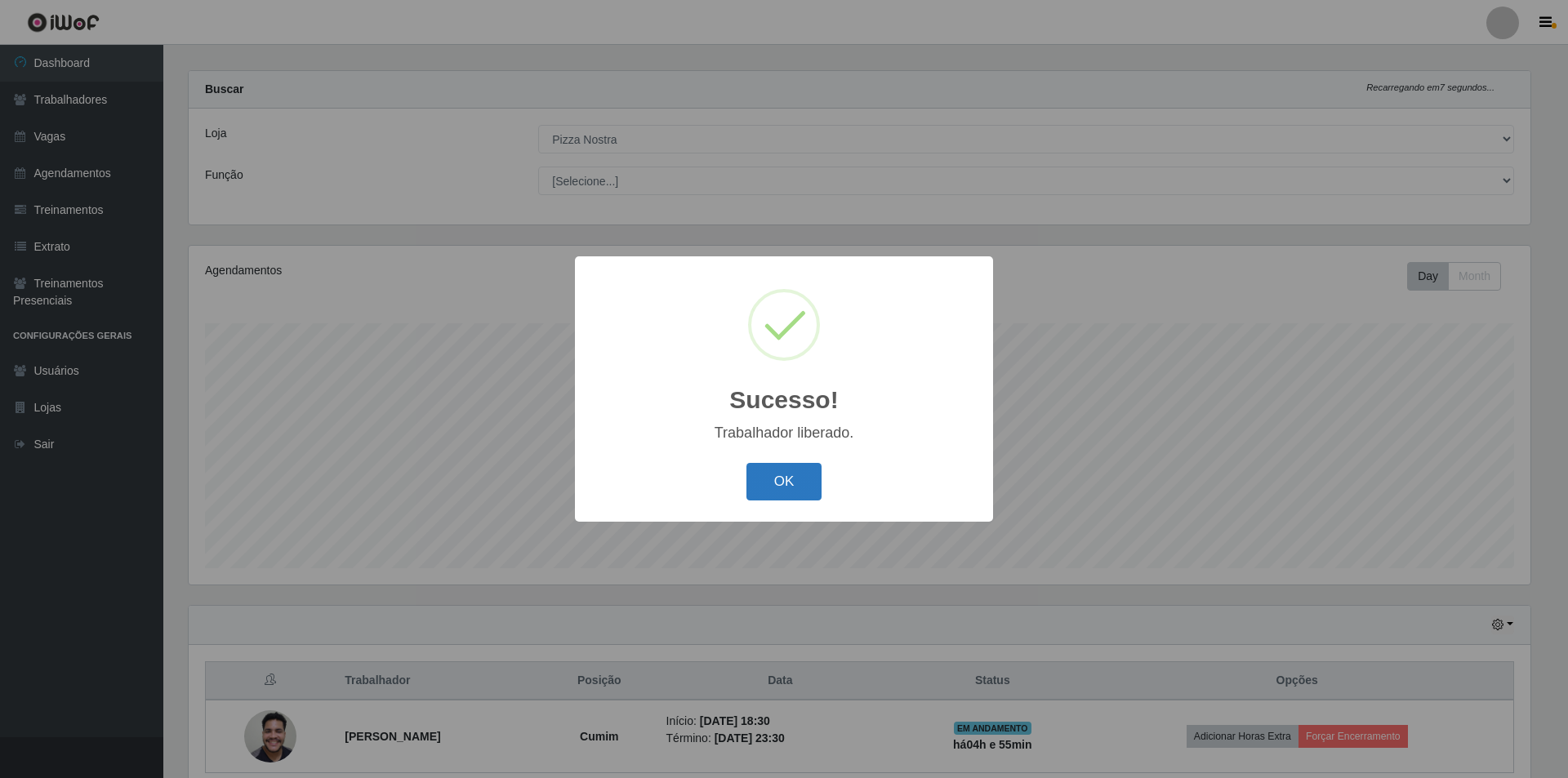
click at [794, 468] on button "OK" at bounding box center [784, 483] width 76 height 38
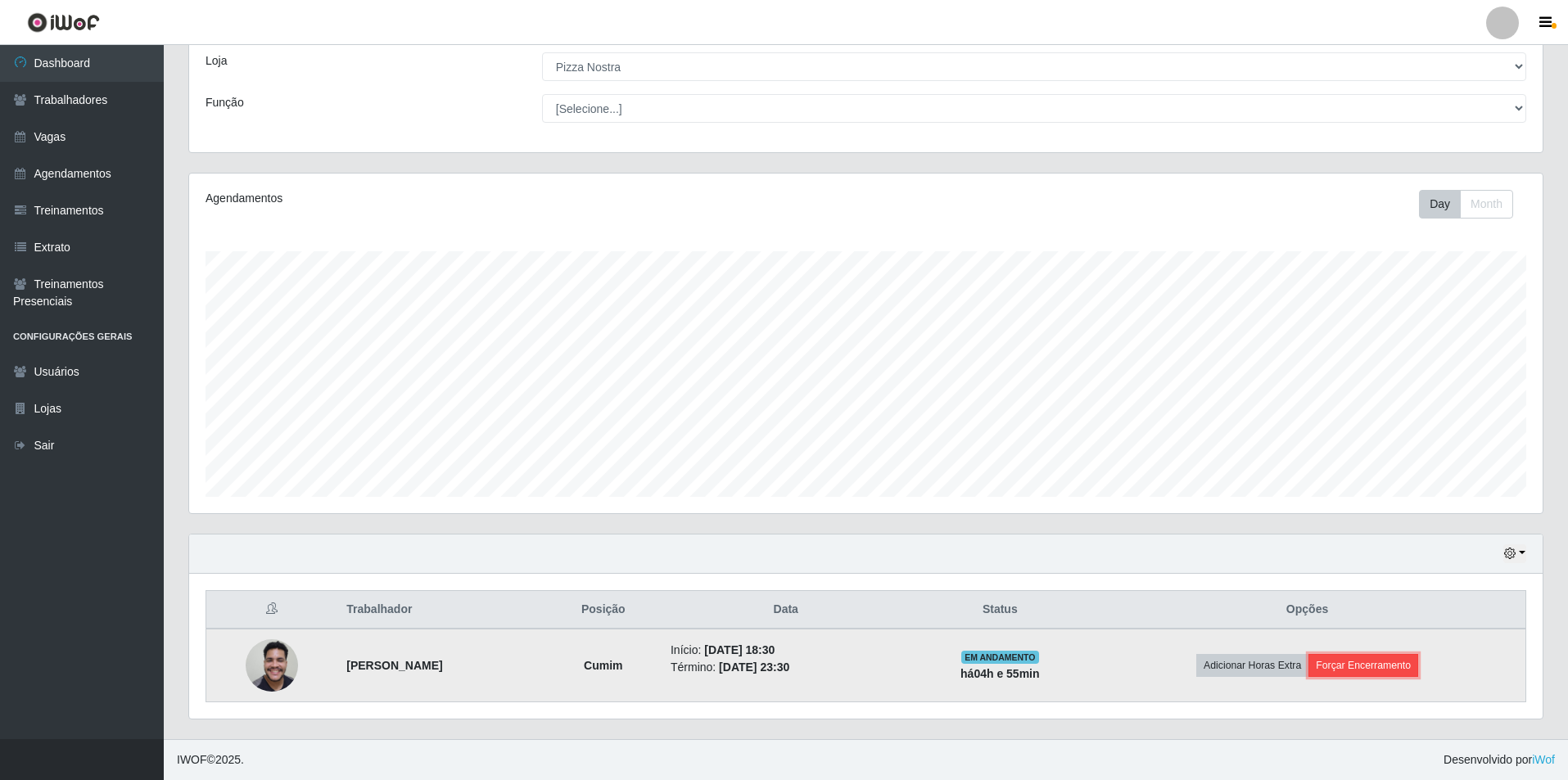
click at [1366, 663] on button "Forçar Encerramento" at bounding box center [1363, 665] width 110 height 23
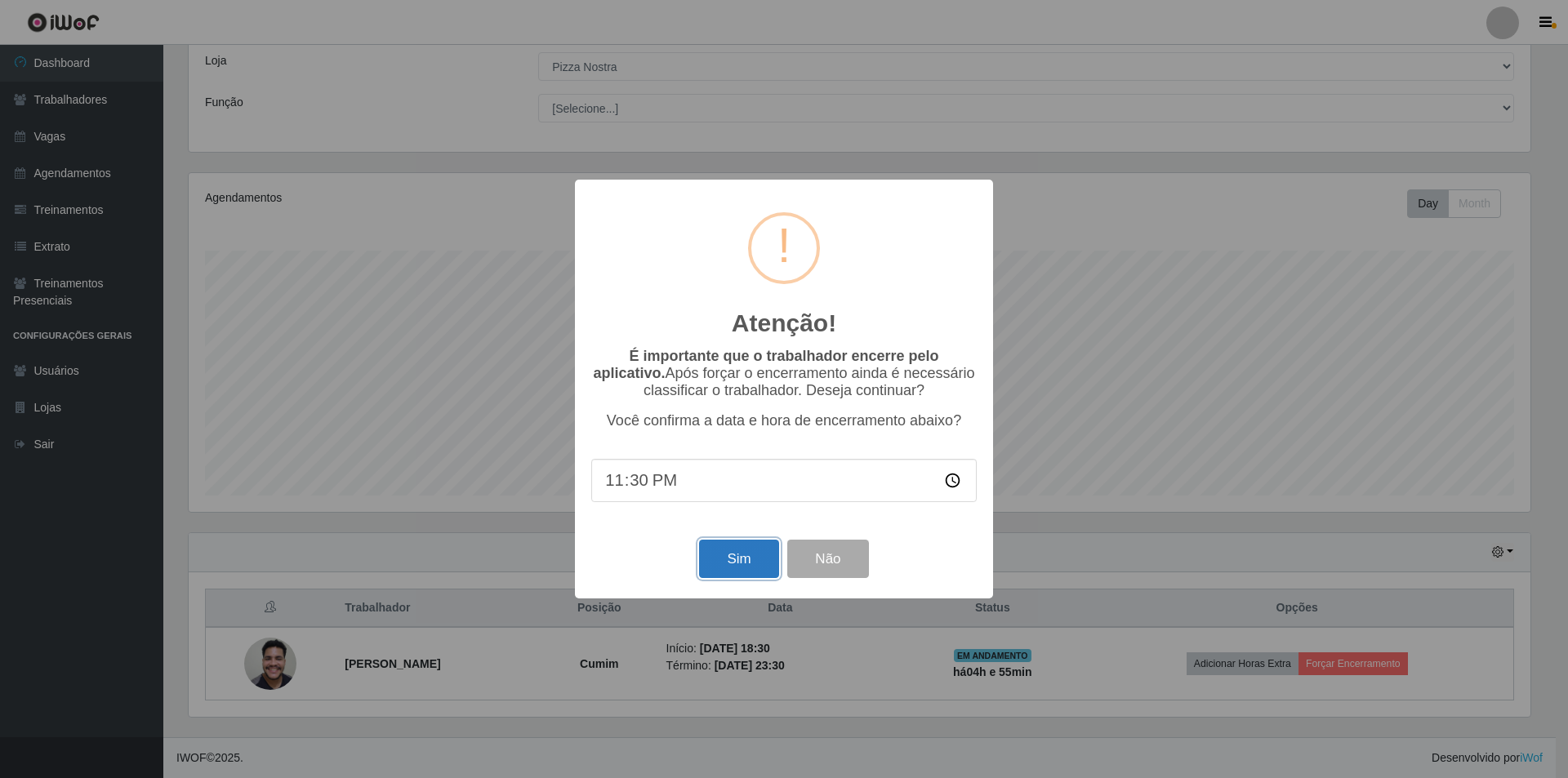
click at [739, 571] on button "Sim" at bounding box center [739, 559] width 80 height 38
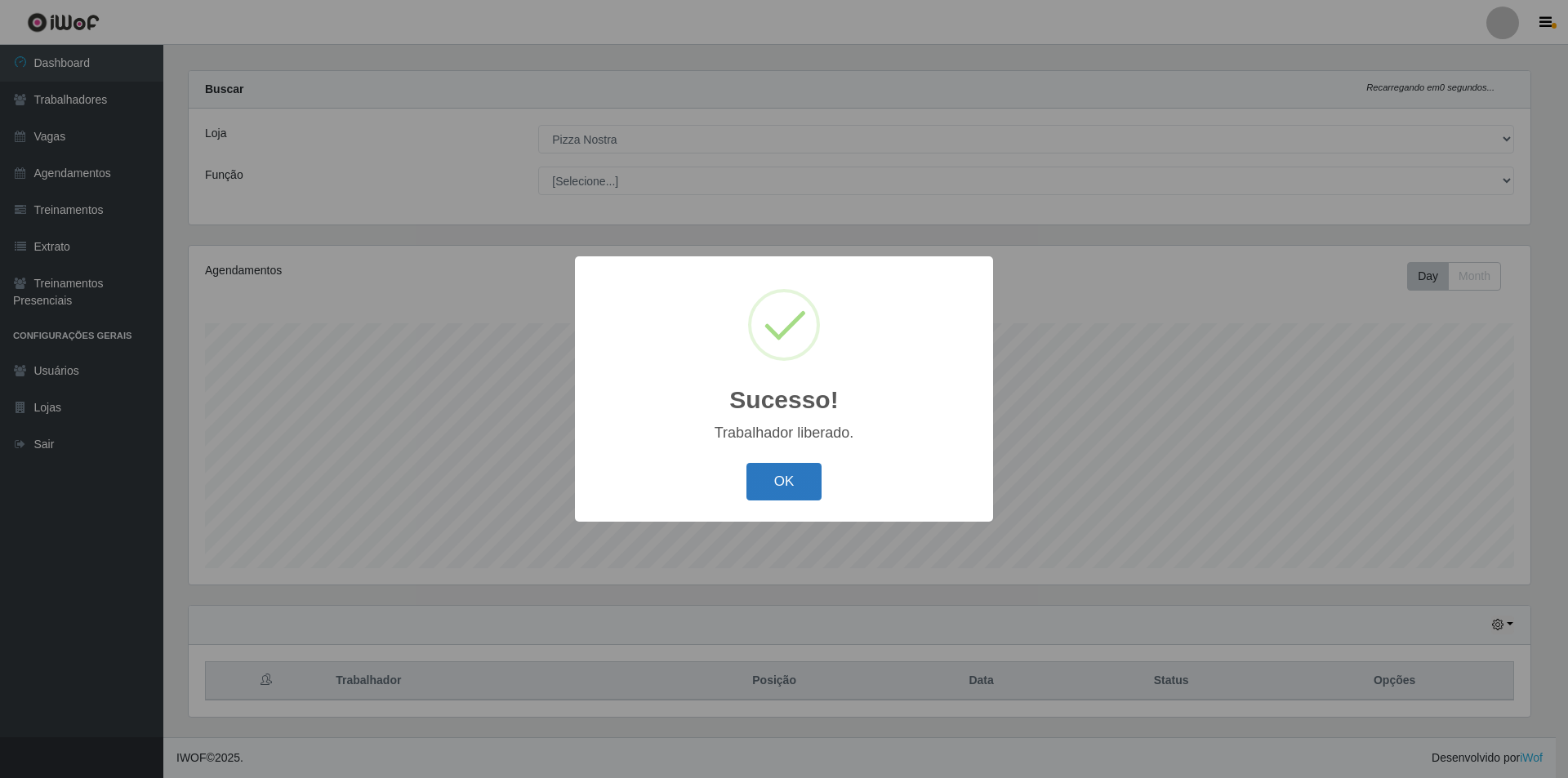
drag, startPoint x: 786, startPoint y: 486, endPoint x: 776, endPoint y: 469, distance: 19.7
click at [785, 486] on button "OK" at bounding box center [784, 483] width 76 height 38
